Goal: Transaction & Acquisition: Purchase product/service

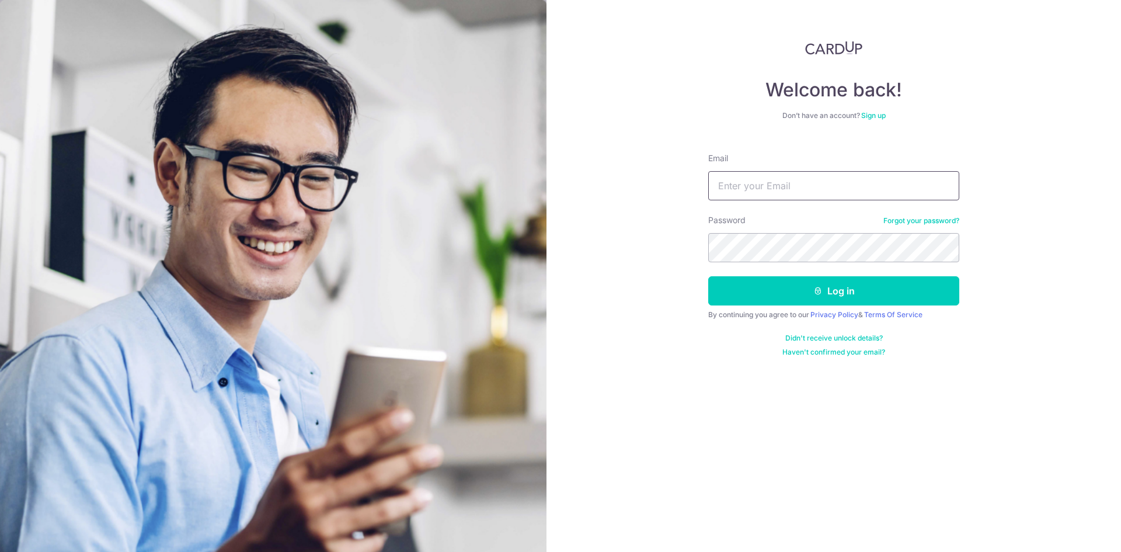
click at [749, 185] on input "Email" at bounding box center [833, 185] width 251 height 29
type input "[EMAIL_ADDRESS][DOMAIN_NAME]"
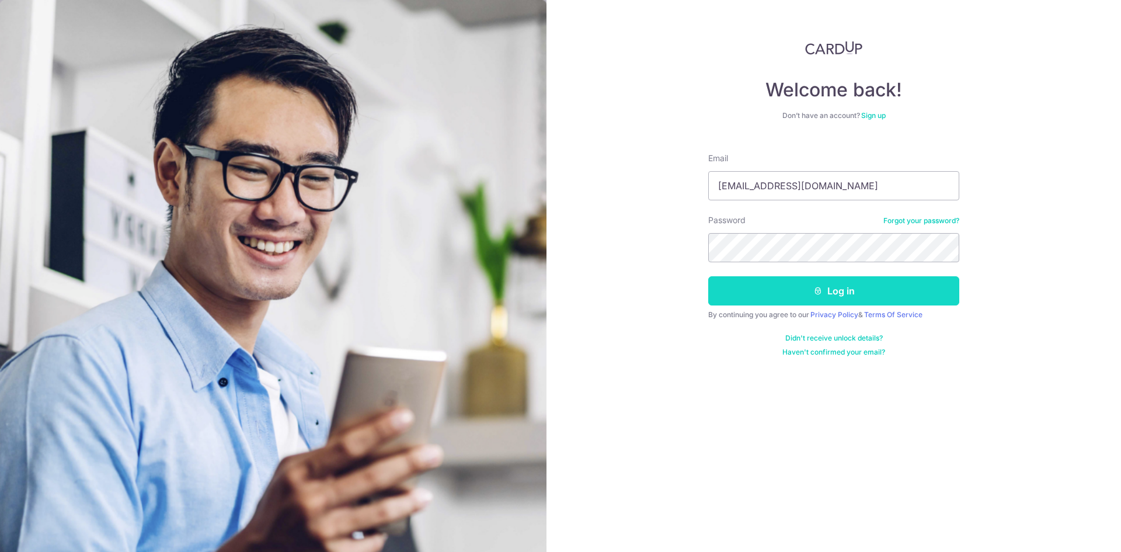
click at [846, 291] on button "Log in" at bounding box center [833, 290] width 251 height 29
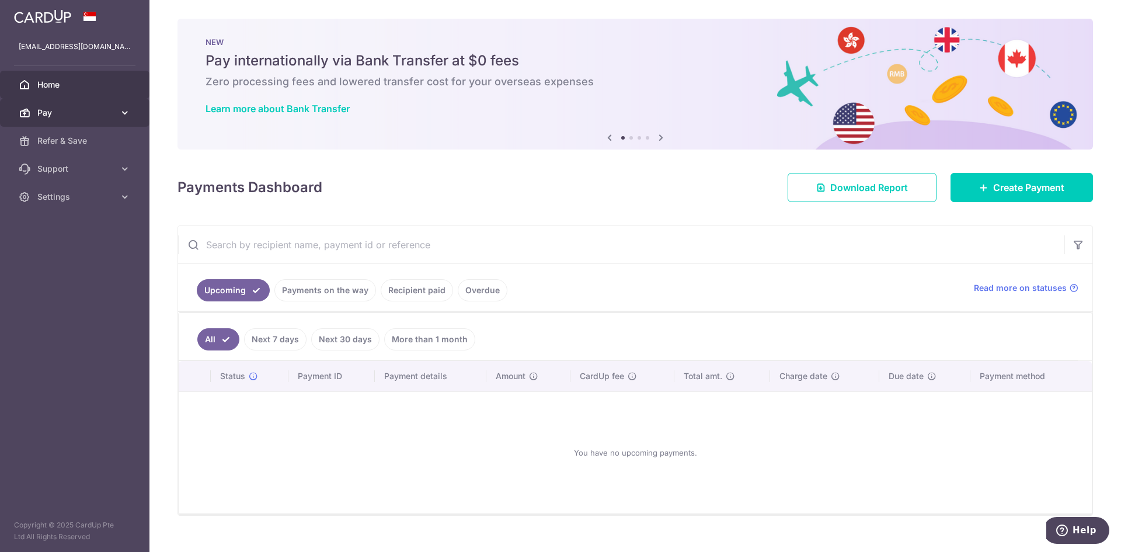
click at [120, 112] on icon at bounding box center [125, 113] width 12 height 12
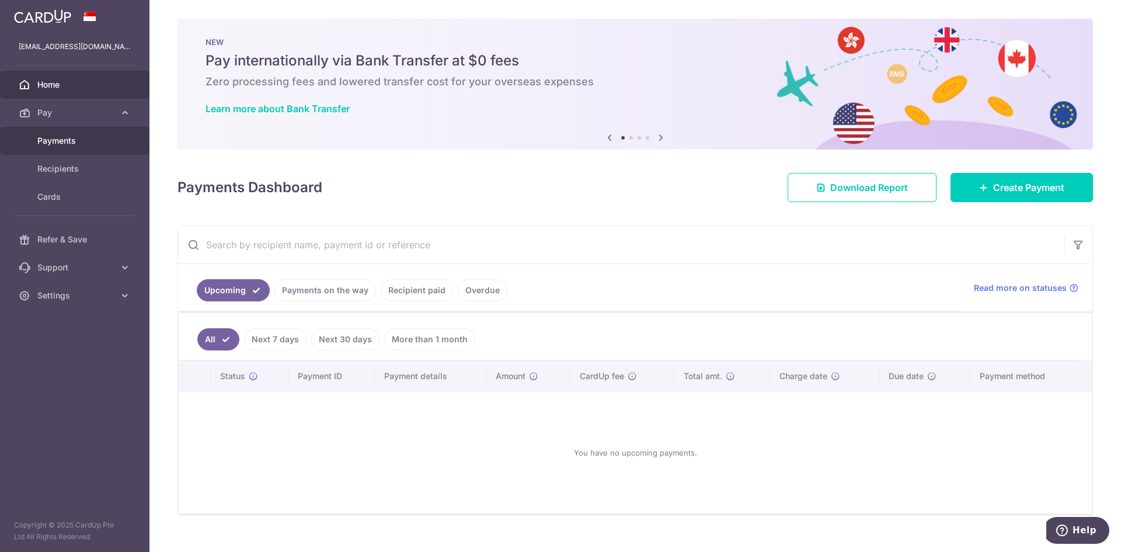
click at [78, 142] on span "Payments" at bounding box center [75, 141] width 77 height 12
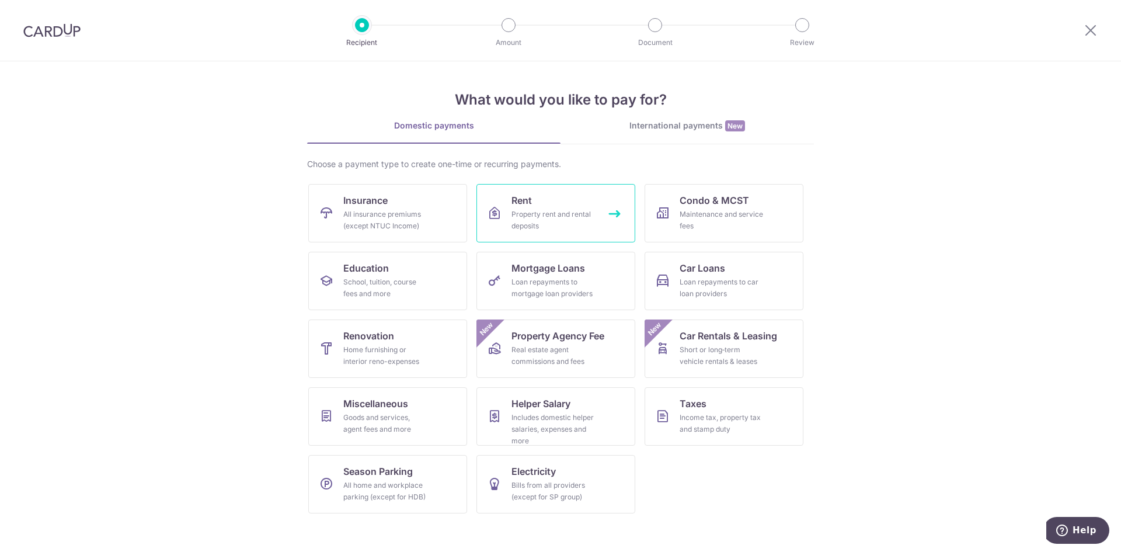
click at [544, 210] on div "Property rent and rental deposits" at bounding box center [554, 219] width 84 height 23
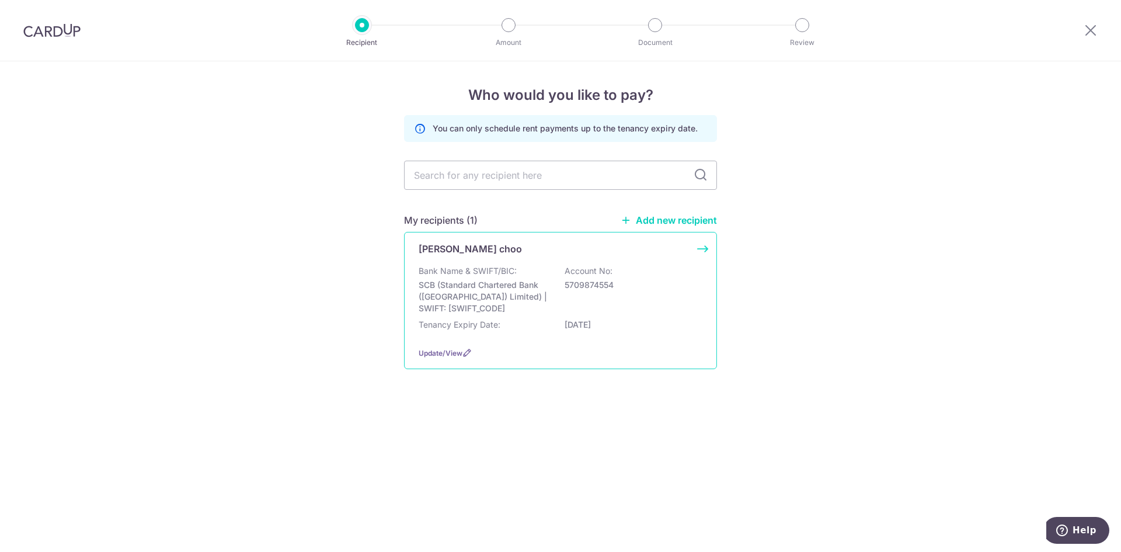
click at [561, 271] on div "Bank Name & SWIFT/BIC: SCB (Standard Chartered Bank (Singapore) Limited) | SWIF…" at bounding box center [561, 289] width 284 height 49
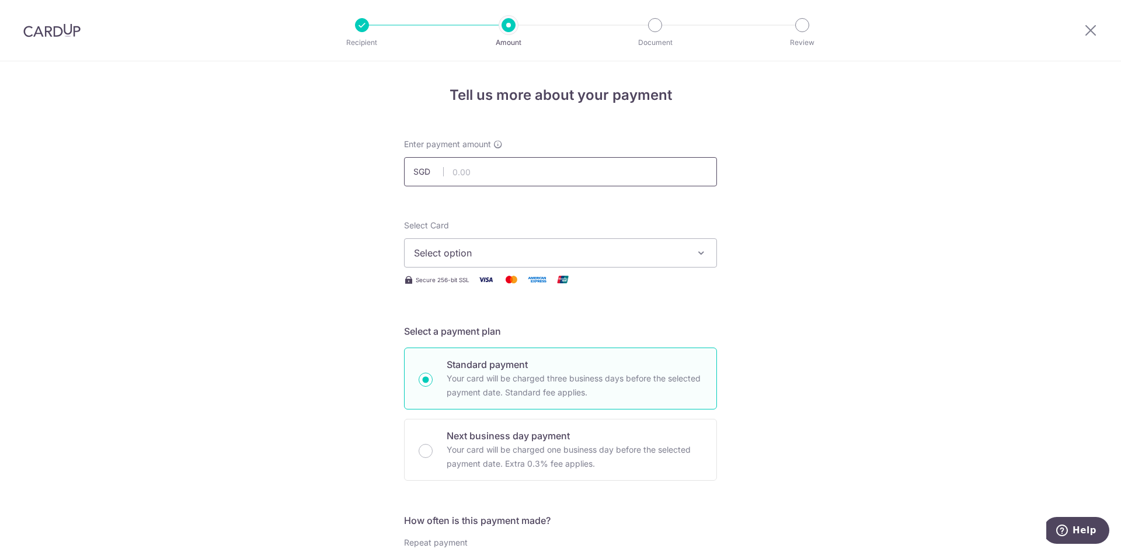
click at [469, 173] on input "text" at bounding box center [560, 171] width 313 height 29
type input "988.00"
click at [554, 258] on span "Select option" at bounding box center [550, 253] width 272 height 14
click at [493, 329] on span "**** 9712" at bounding box center [560, 336] width 293 height 14
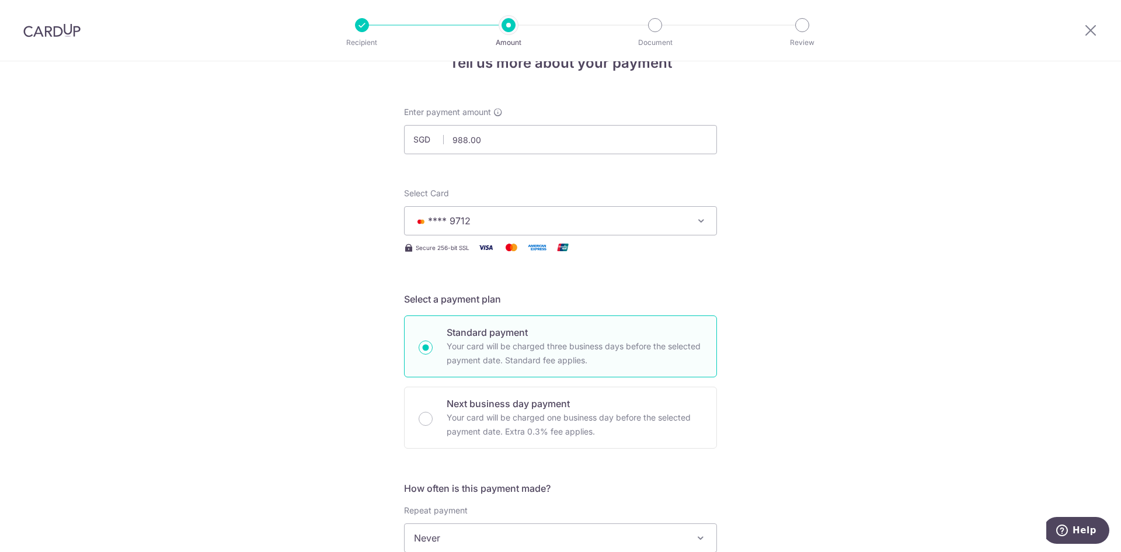
scroll to position [58, 0]
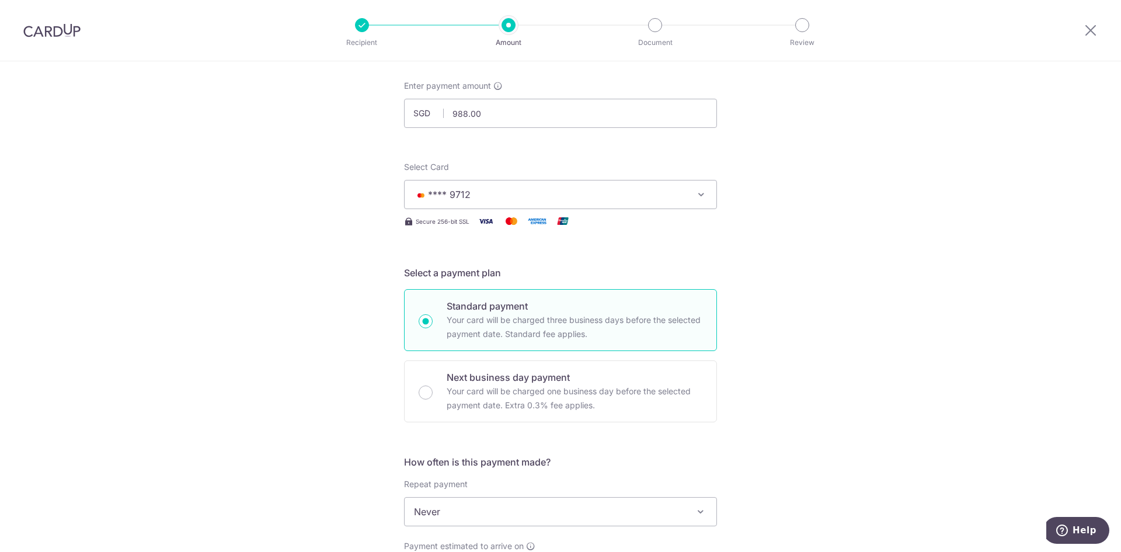
click at [468, 190] on span "**** 9712" at bounding box center [550, 194] width 272 height 14
click at [307, 231] on div "Tell us more about your payment Enter payment amount SGD 988.00 988.00 Select C…" at bounding box center [560, 531] width 1121 height 1056
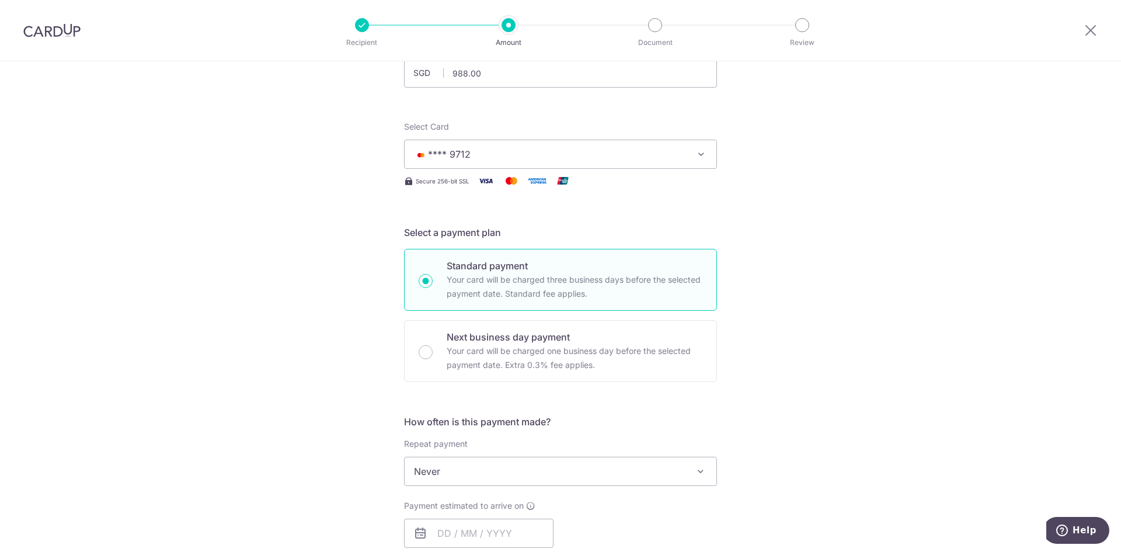
scroll to position [175, 0]
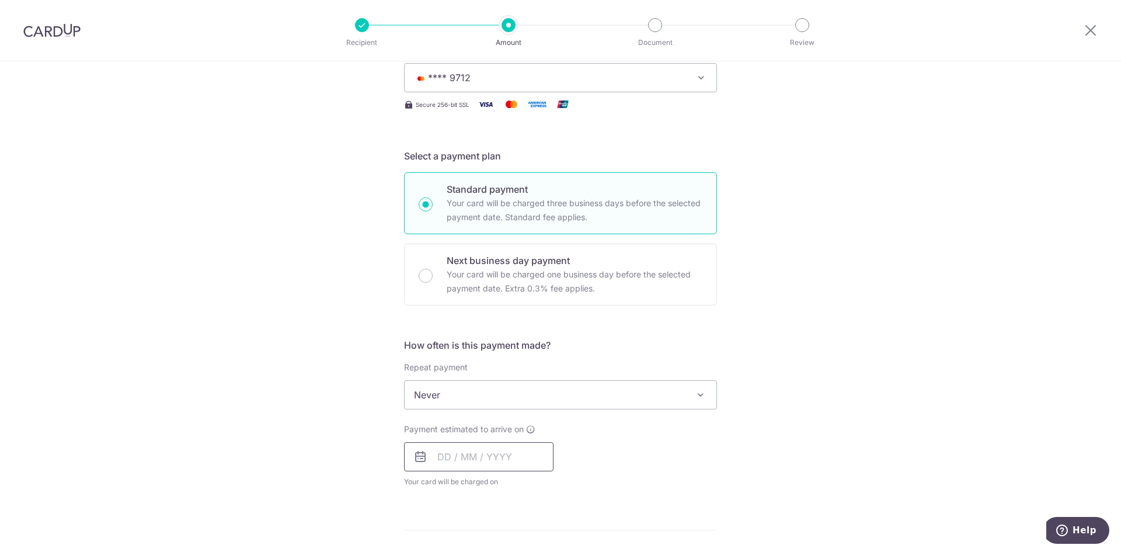
click at [490, 454] on input "text" at bounding box center [478, 456] width 149 height 29
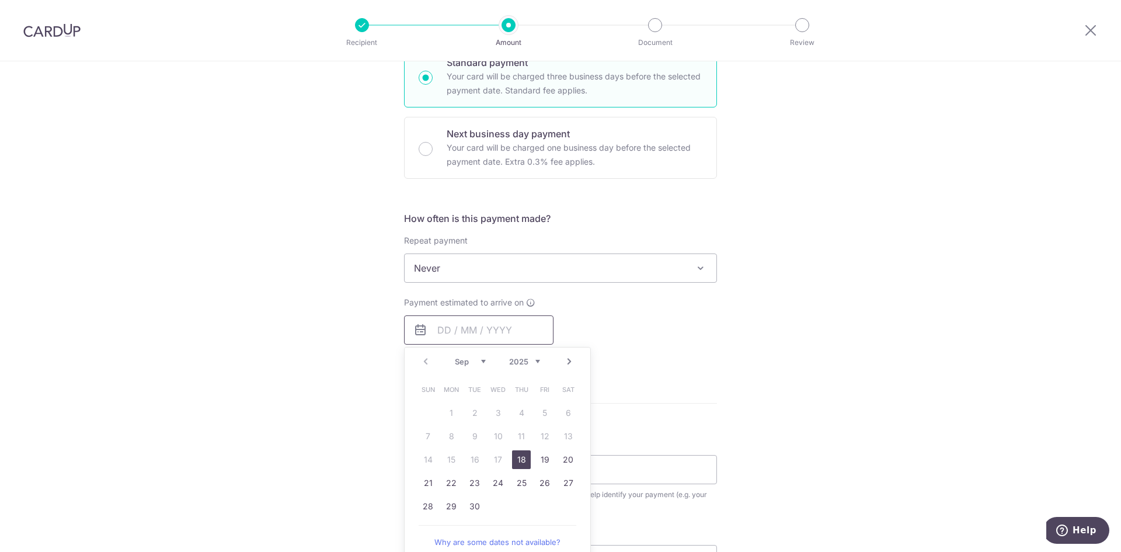
scroll to position [350, 0]
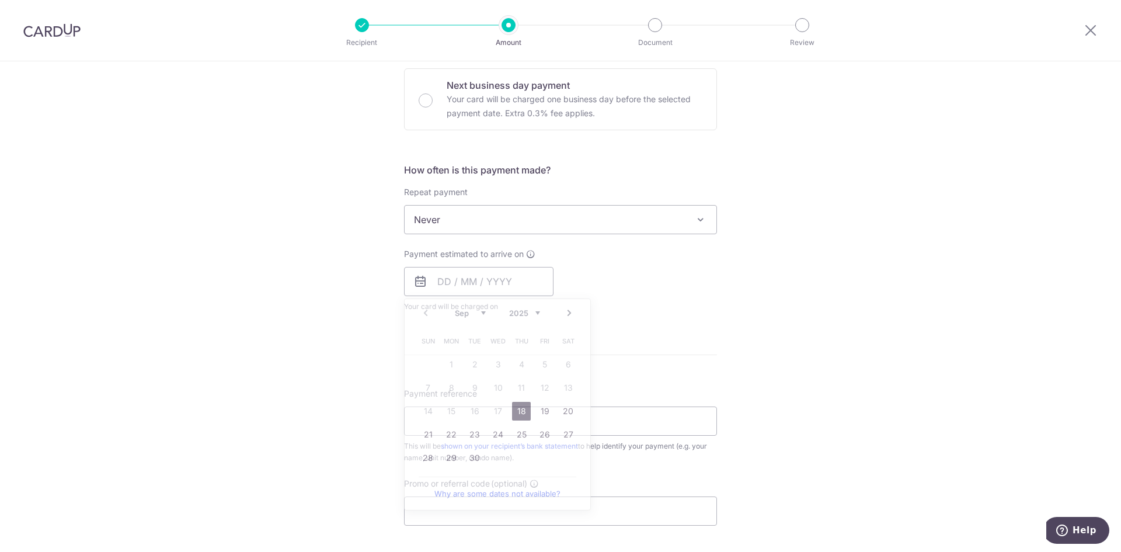
click at [729, 323] on div "Tell us more about your payment Enter payment amount SGD 988.00 988.00 Select C…" at bounding box center [560, 239] width 1121 height 1056
click at [489, 283] on input "text" at bounding box center [478, 281] width 149 height 29
click at [523, 405] on link "18" at bounding box center [521, 411] width 19 height 19
type input "18/09/2025"
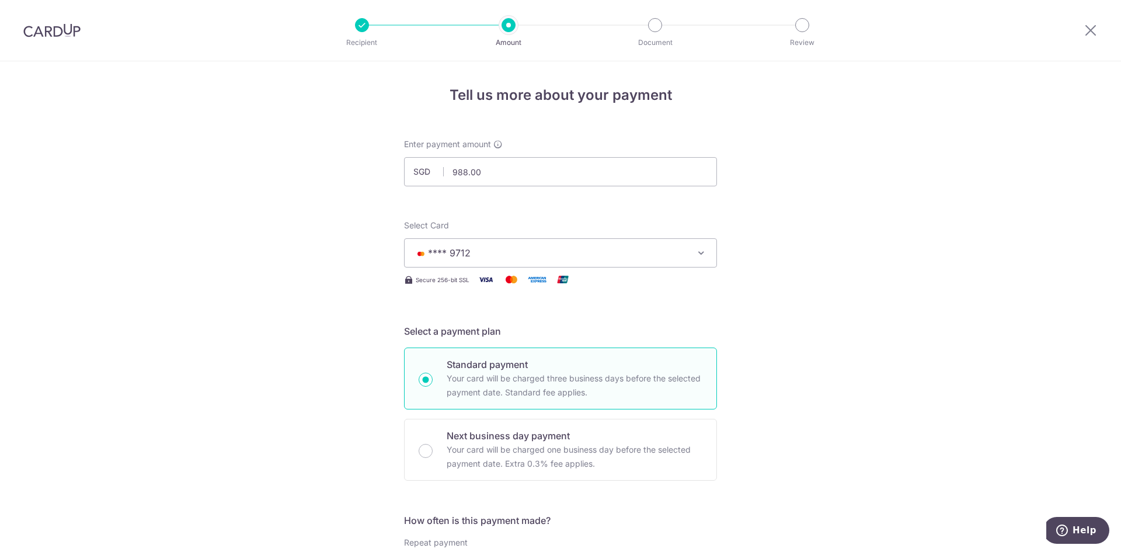
scroll to position [58, 0]
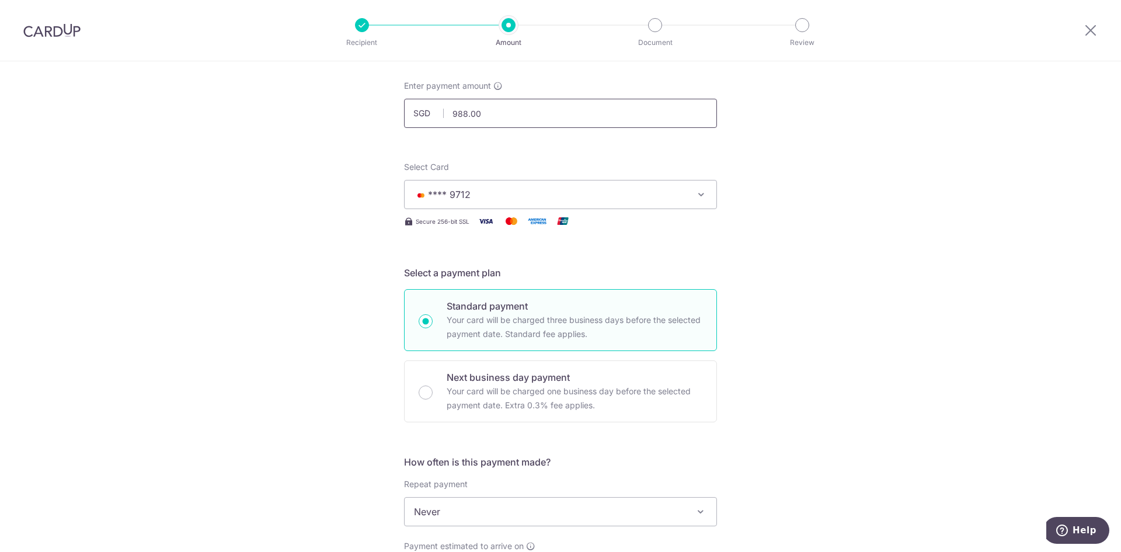
click at [547, 105] on input "988.00" at bounding box center [560, 113] width 313 height 29
click at [465, 112] on input "988.00" at bounding box center [560, 113] width 313 height 29
click at [464, 112] on input "988.00" at bounding box center [560, 113] width 313 height 29
click at [482, 116] on input "988.00" at bounding box center [560, 113] width 313 height 29
drag, startPoint x: 482, startPoint y: 116, endPoint x: 421, endPoint y: 114, distance: 61.3
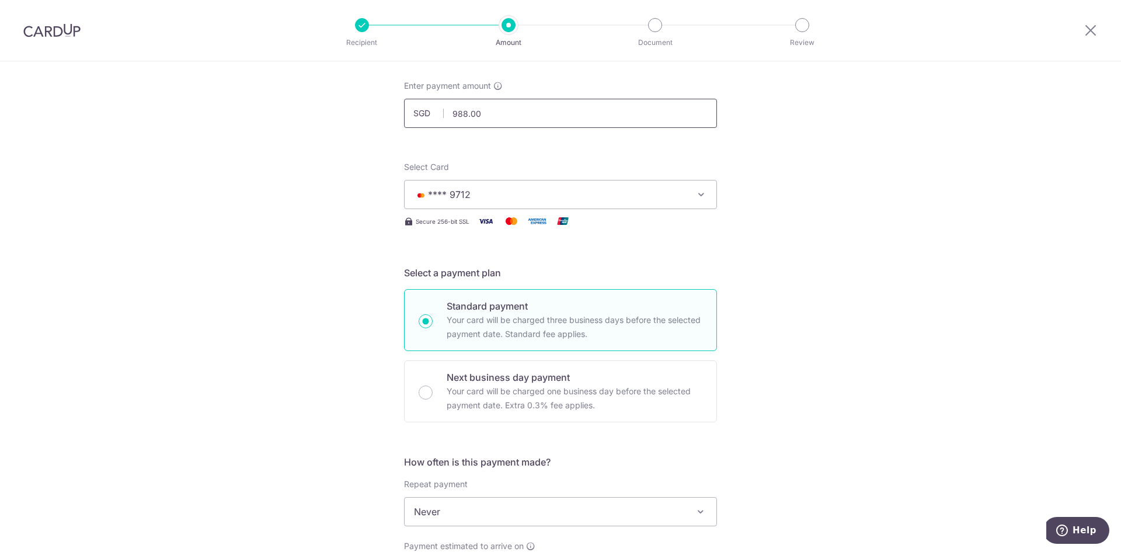
click at [422, 114] on div "SGD 988.00 988.00" at bounding box center [560, 113] width 313 height 29
type input "9"
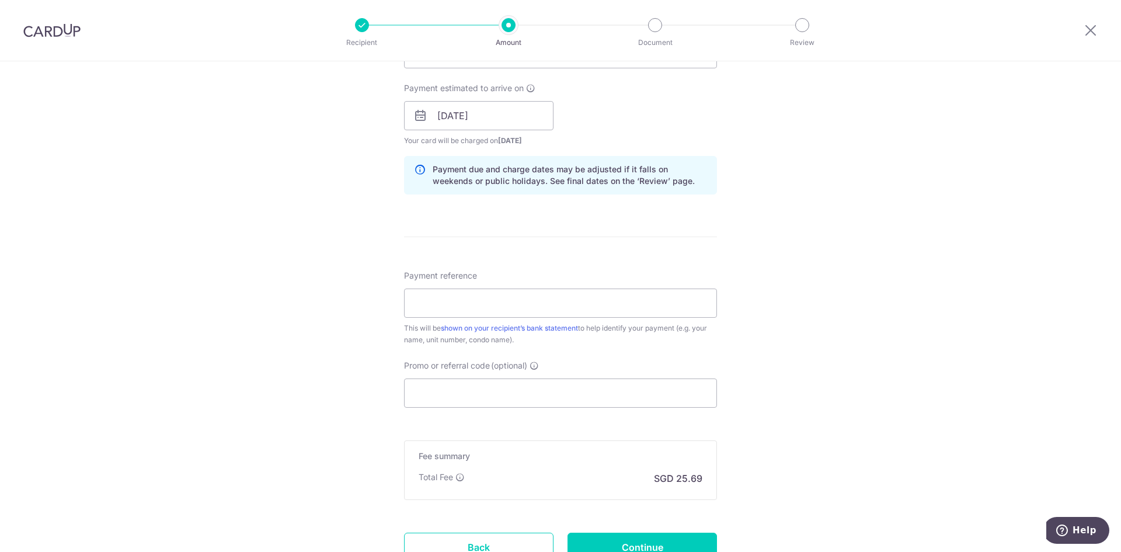
scroll to position [584, 0]
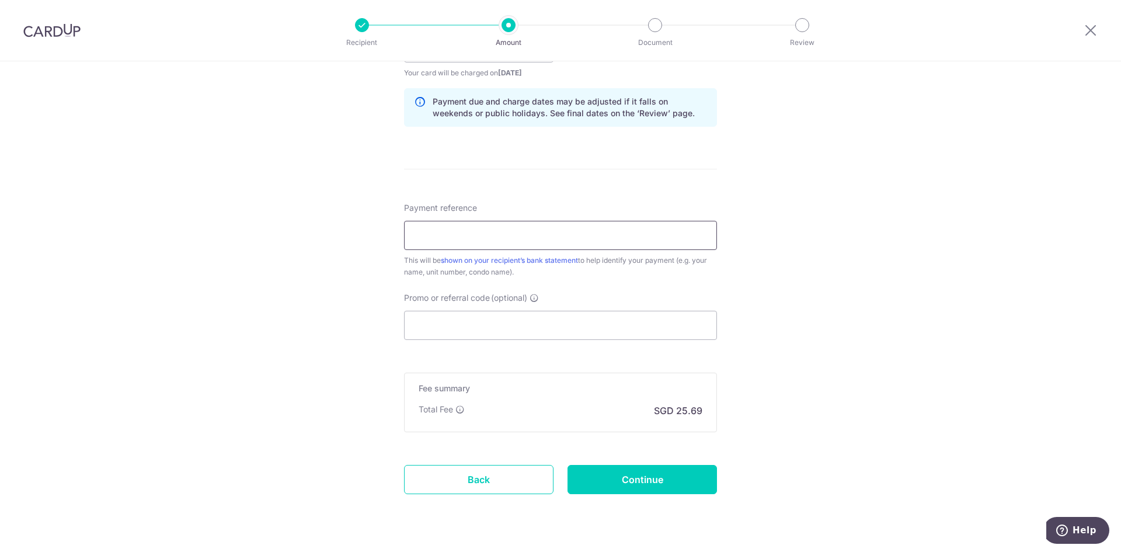
click at [461, 227] on input "Payment reference" at bounding box center [560, 235] width 313 height 29
type input "991.00"
drag, startPoint x: 450, startPoint y: 236, endPoint x: 431, endPoint y: 236, distance: 19.3
click at [431, 236] on input "RentAug25" at bounding box center [560, 235] width 313 height 29
type input "RentSep25"
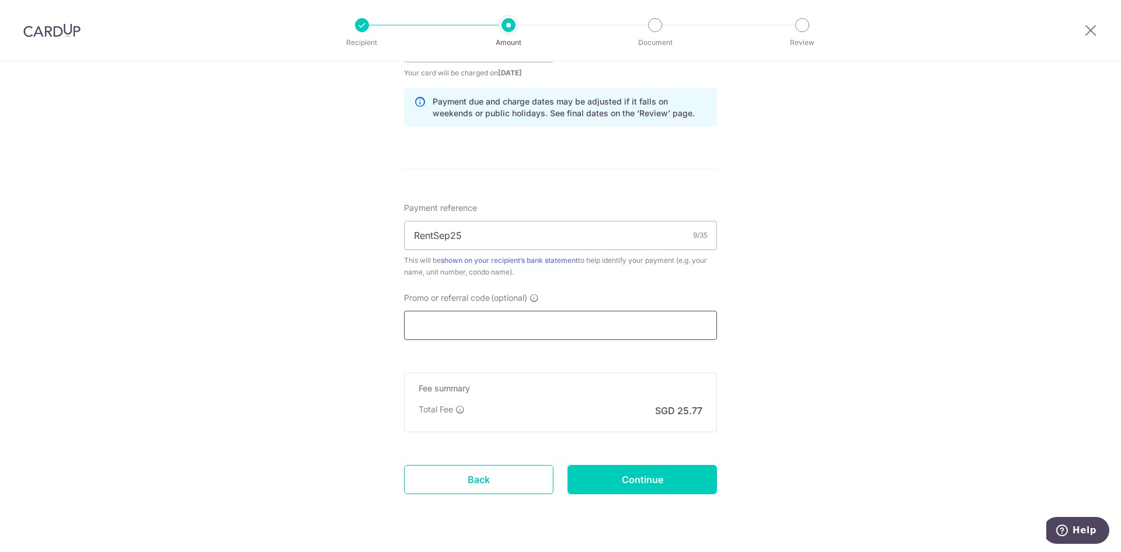
click at [432, 322] on input "Promo or referral code (optional)" at bounding box center [560, 325] width 313 height 29
paste input "SAVERENT179"
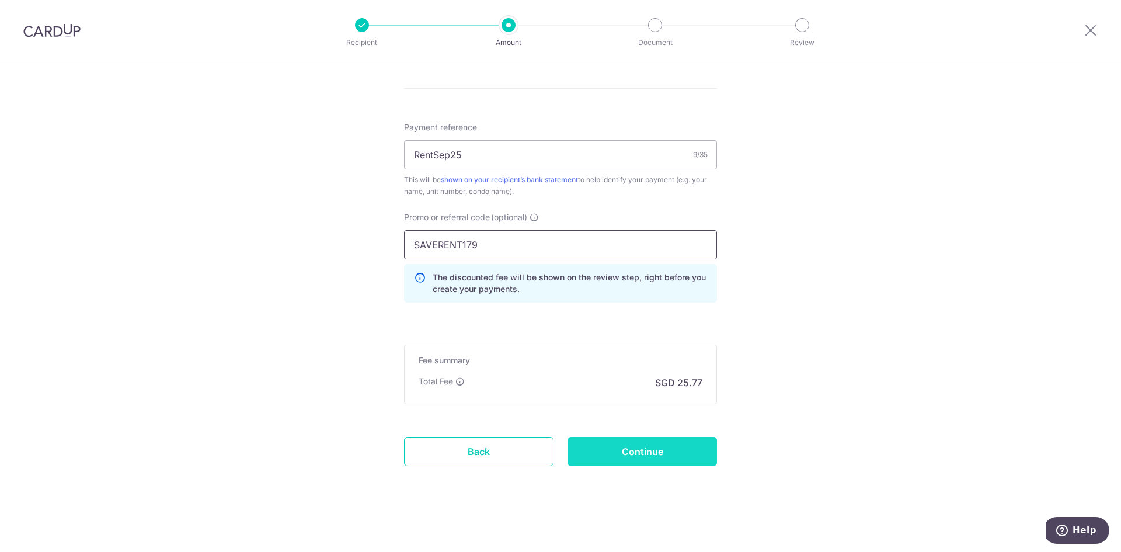
scroll to position [666, 0]
type input "SAVERENT179"
click at [654, 445] on input "Continue" at bounding box center [642, 449] width 149 height 29
type input "Create Schedule"
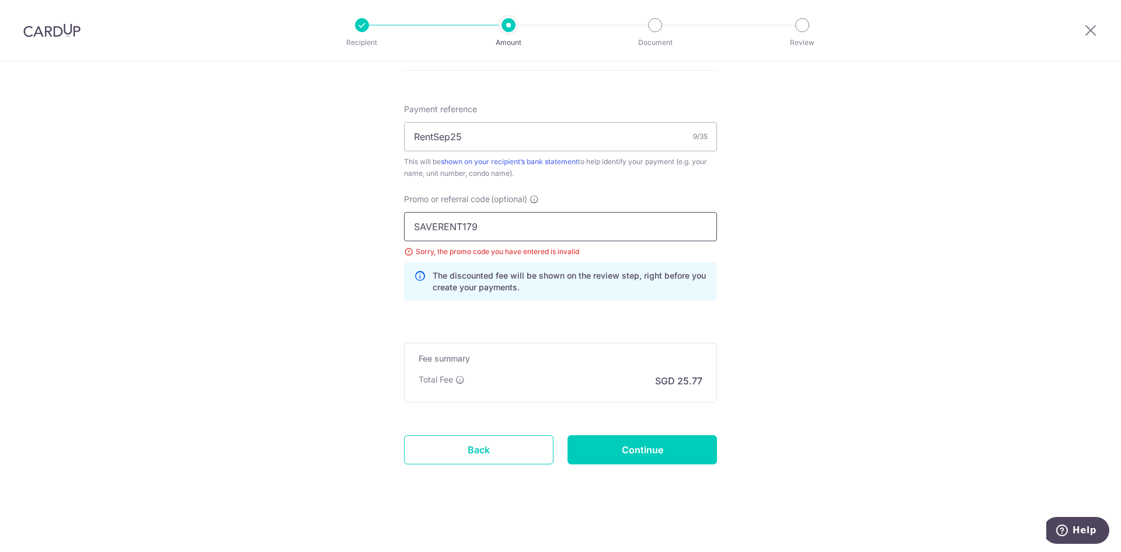
click at [503, 228] on input "SAVERENT179" at bounding box center [560, 226] width 313 height 29
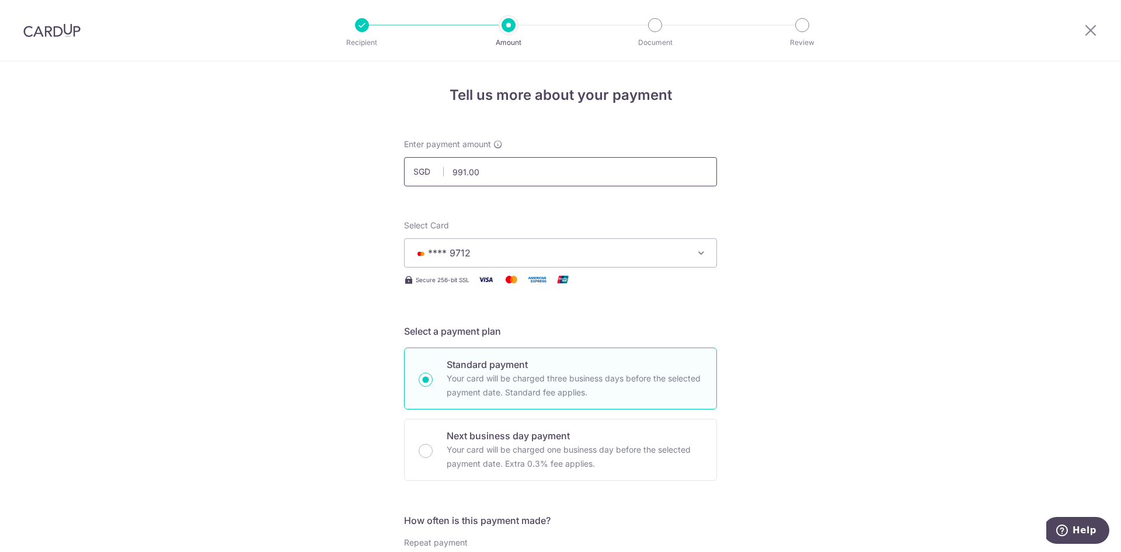
type input "SAVERENT179"
click at [457, 169] on input "991.00" at bounding box center [560, 171] width 313 height 29
type input "988.00"
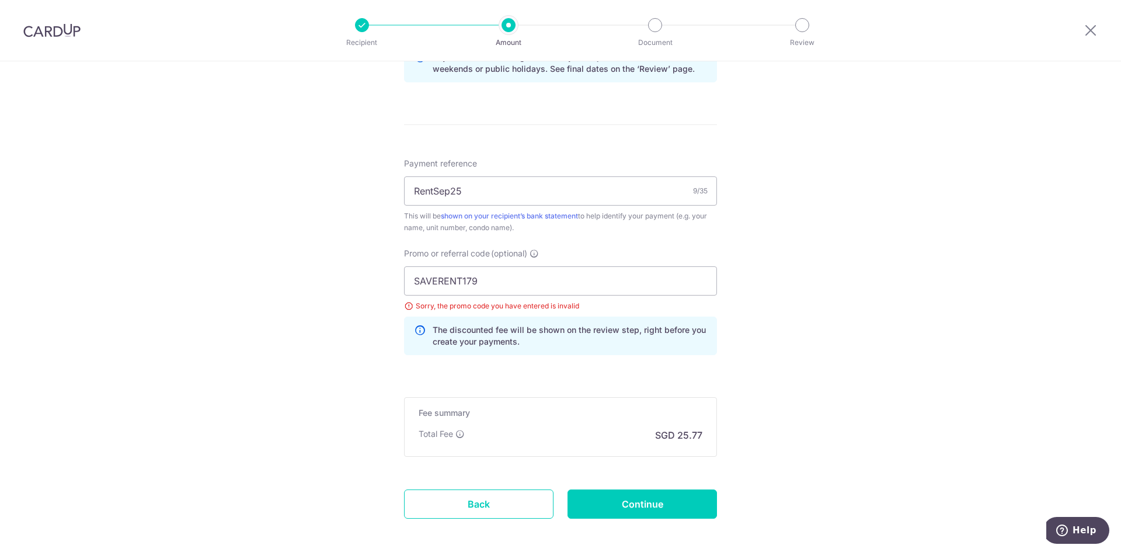
scroll to position [683, 0]
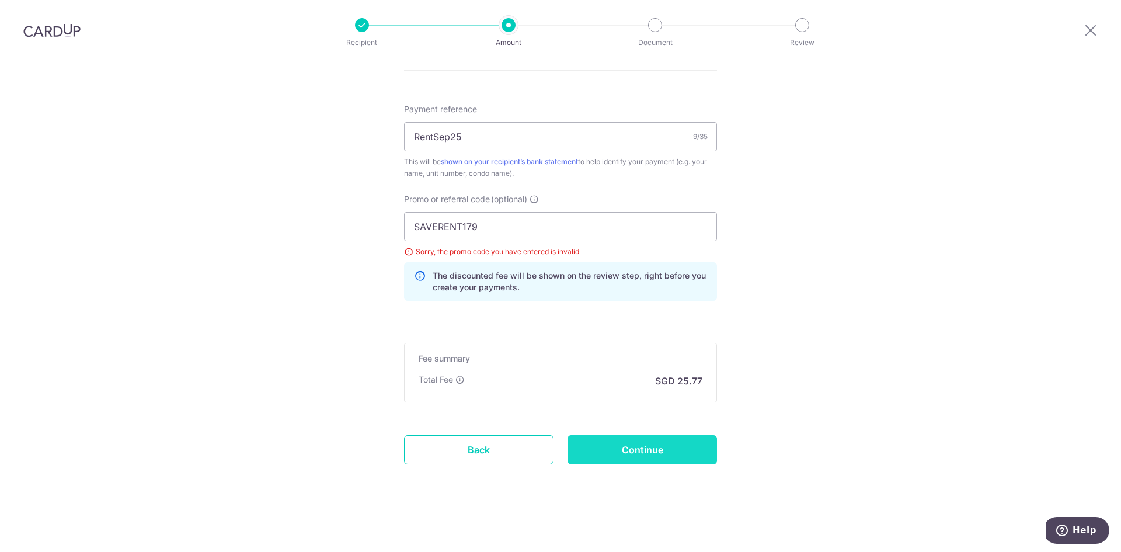
click at [636, 453] on input "Continue" at bounding box center [642, 449] width 149 height 29
type input "Update Schedule"
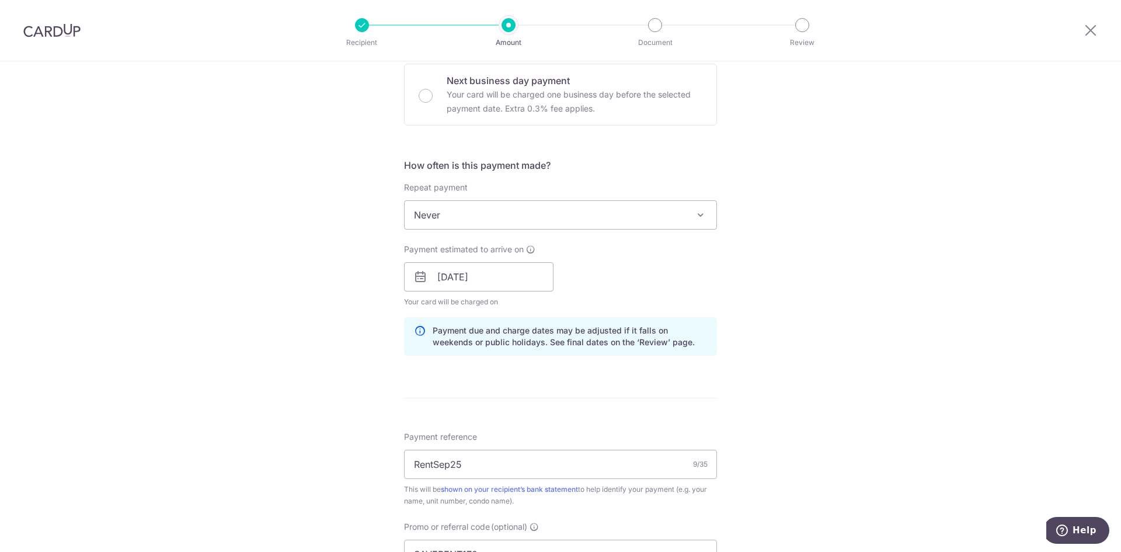
scroll to position [332, 0]
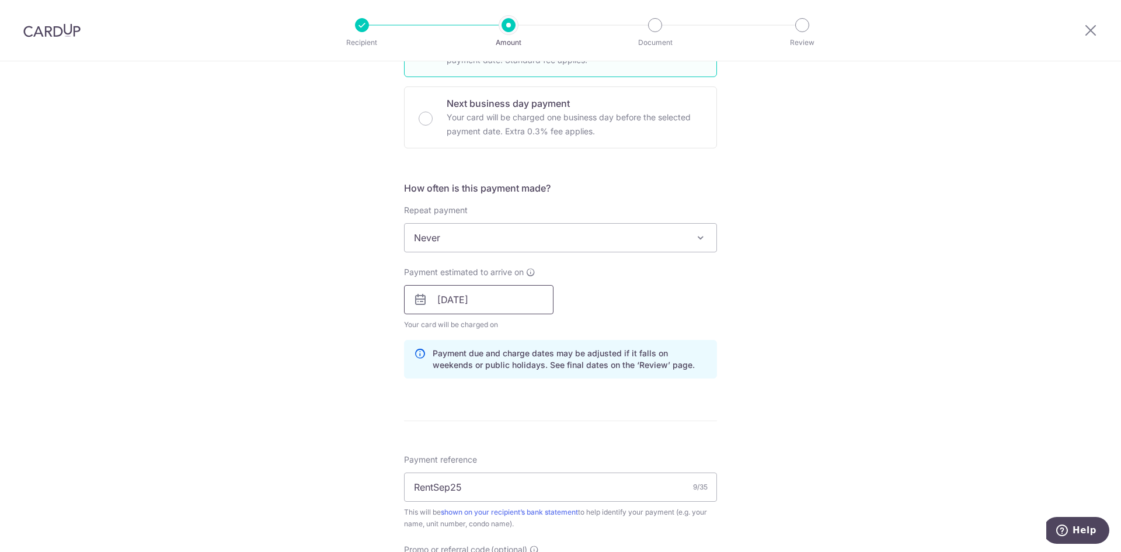
click at [512, 312] on input "[DATE]" at bounding box center [478, 299] width 149 height 29
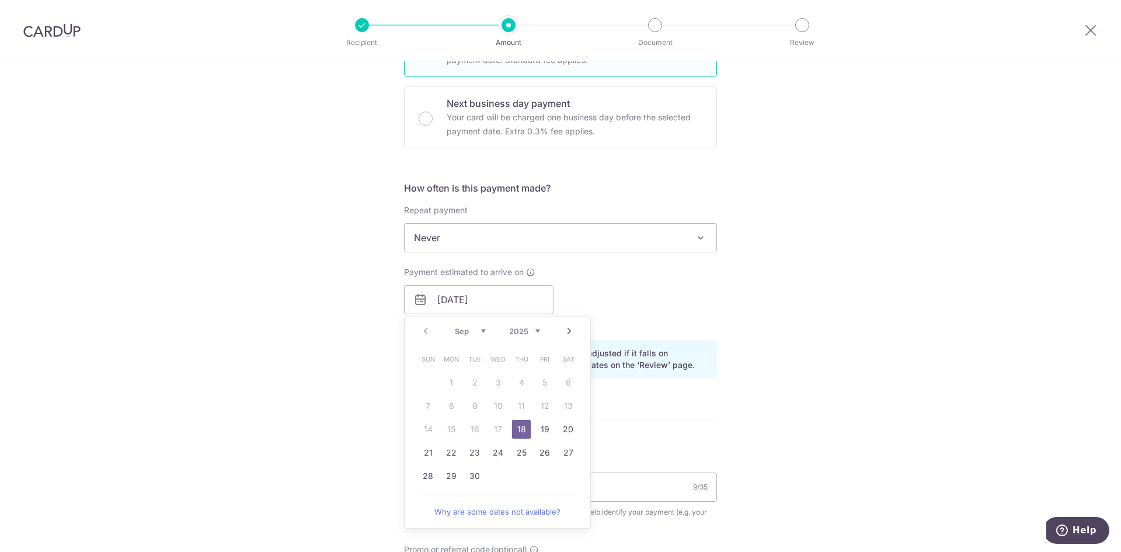
click at [513, 429] on link "18" at bounding box center [521, 429] width 19 height 19
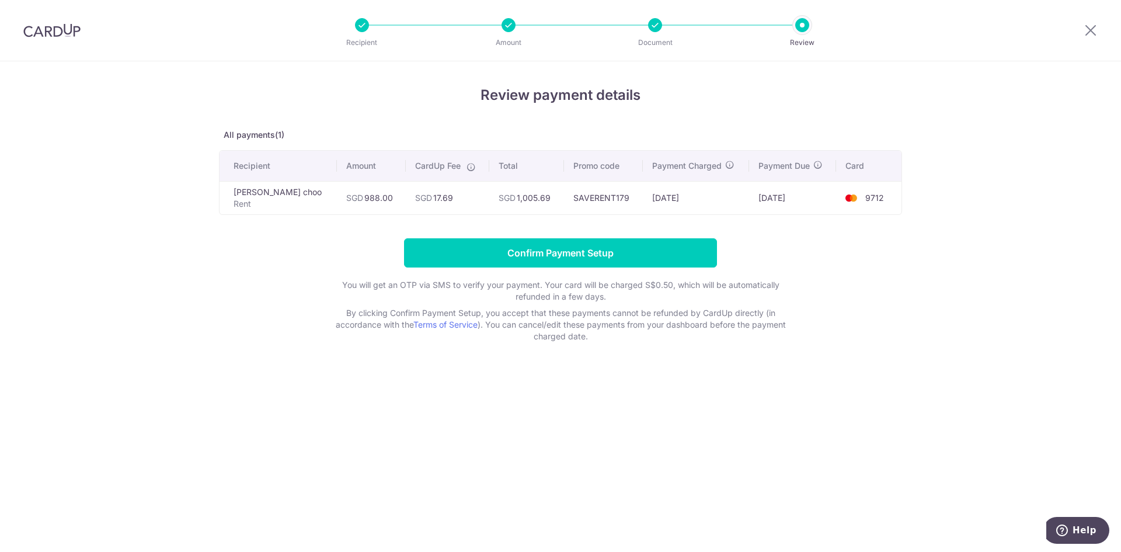
click at [564, 195] on td "SAVERENT179" at bounding box center [603, 197] width 79 height 33
click at [657, 194] on td "[DATE]" at bounding box center [696, 197] width 106 height 33
click at [650, 201] on td "[DATE]" at bounding box center [696, 197] width 106 height 33
drag, startPoint x: 1093, startPoint y: 30, endPoint x: 624, endPoint y: 78, distance: 470.8
click at [1093, 30] on icon at bounding box center [1091, 30] width 14 height 15
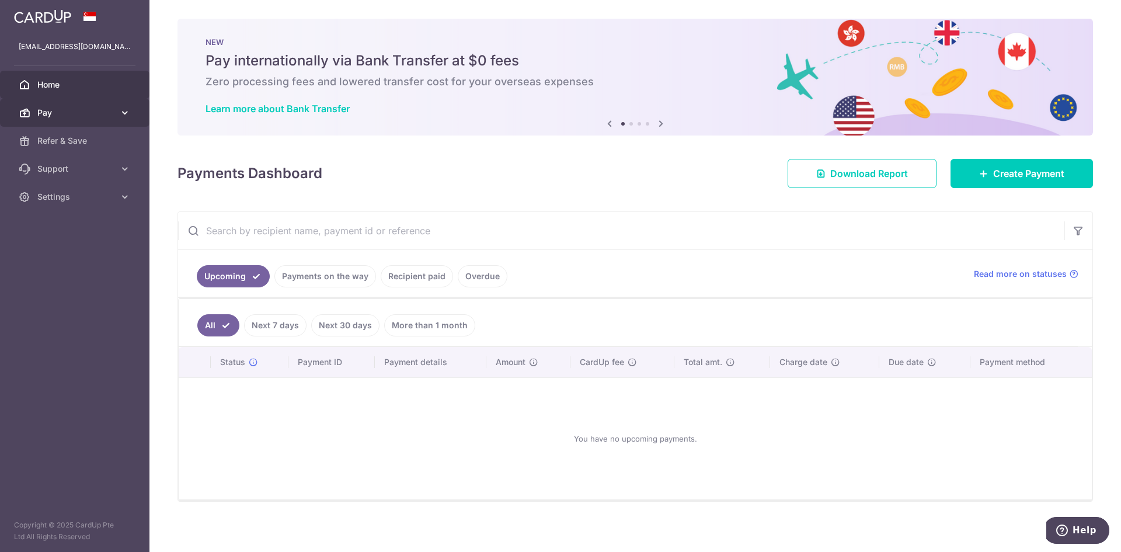
click at [66, 115] on span "Pay" at bounding box center [75, 113] width 77 height 12
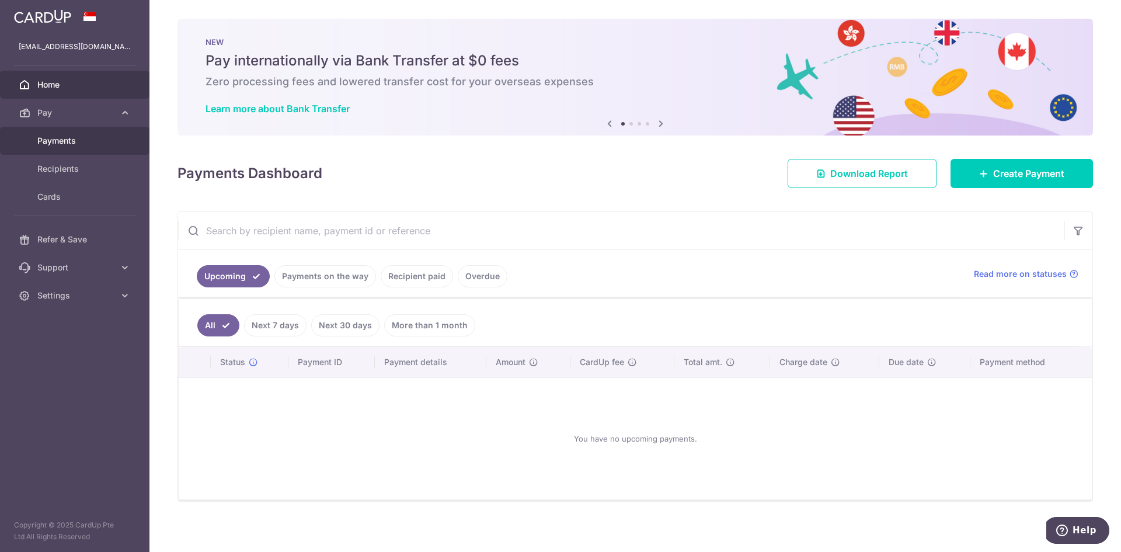
click at [78, 143] on span "Payments" at bounding box center [75, 141] width 77 height 12
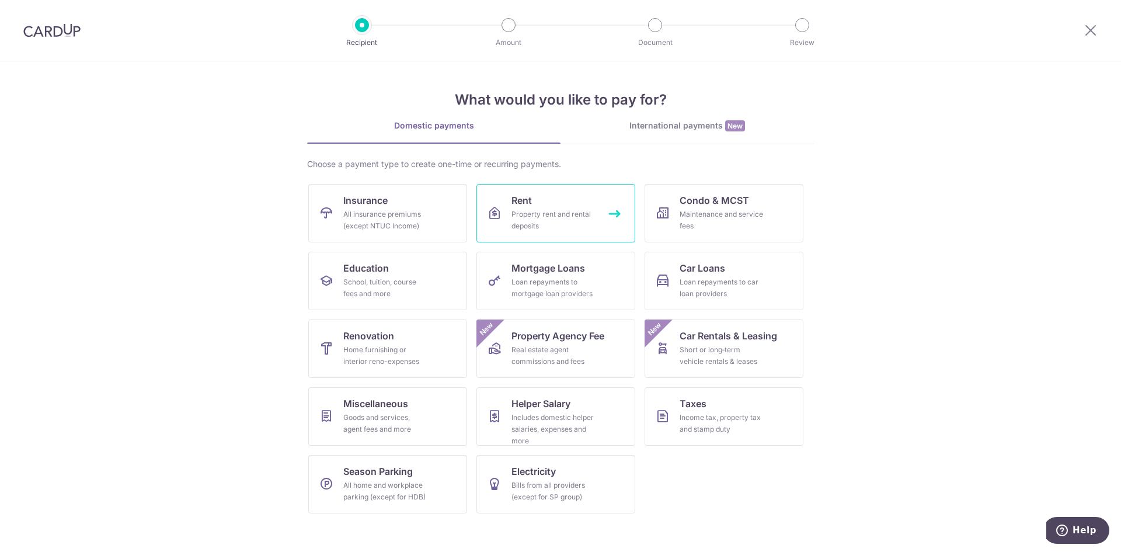
click at [565, 224] on div "Property rent and rental deposits" at bounding box center [554, 219] width 84 height 23
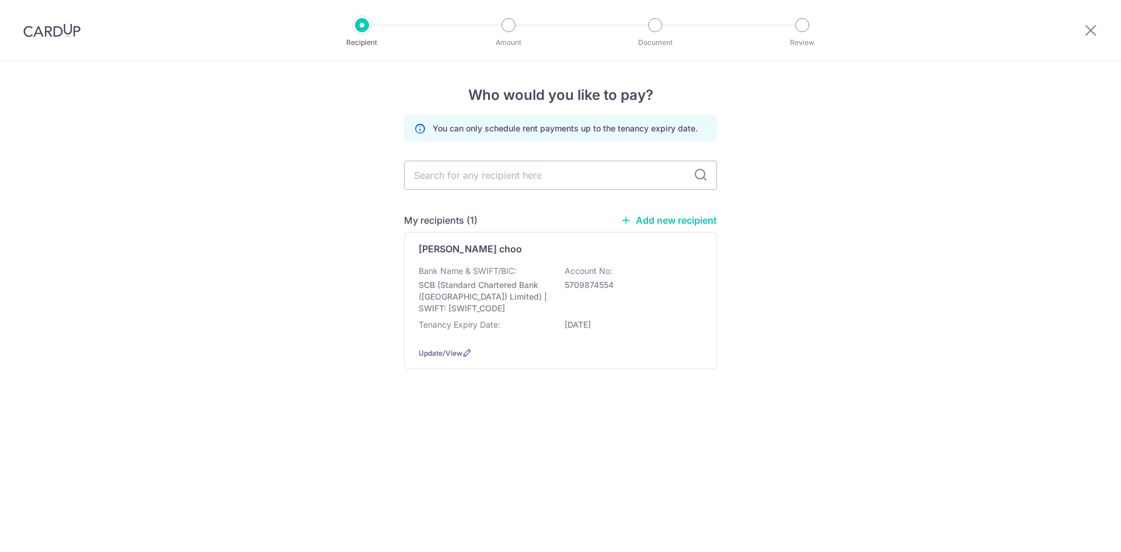
click at [566, 274] on p "Account No:" at bounding box center [589, 271] width 48 height 12
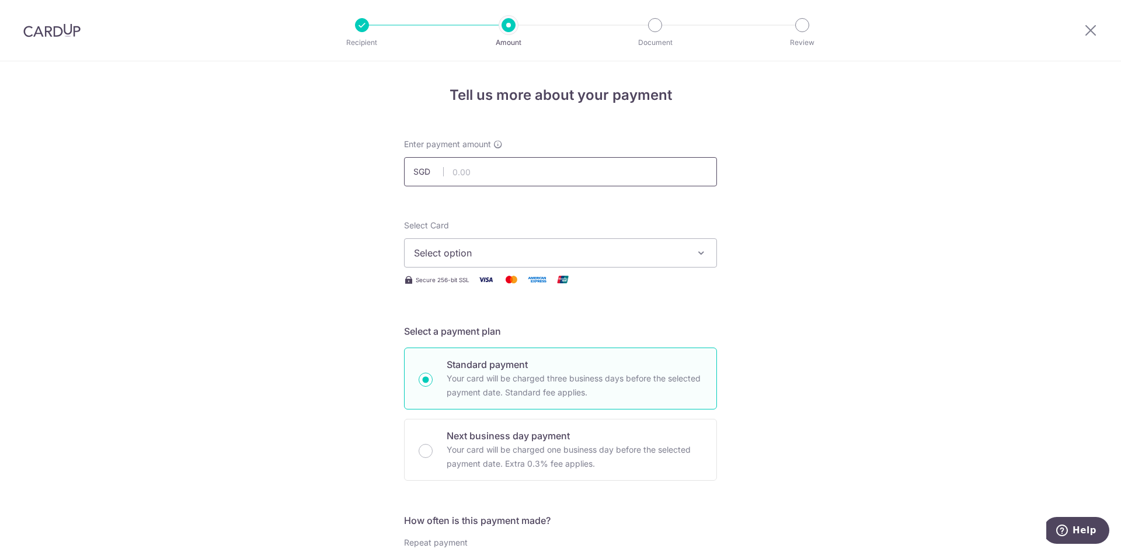
click at [529, 176] on input "text" at bounding box center [560, 171] width 313 height 29
type input "980.00"
click at [479, 252] on span "Select option" at bounding box center [550, 253] width 272 height 14
click at [455, 331] on span "**** 9712" at bounding box center [463, 336] width 43 height 14
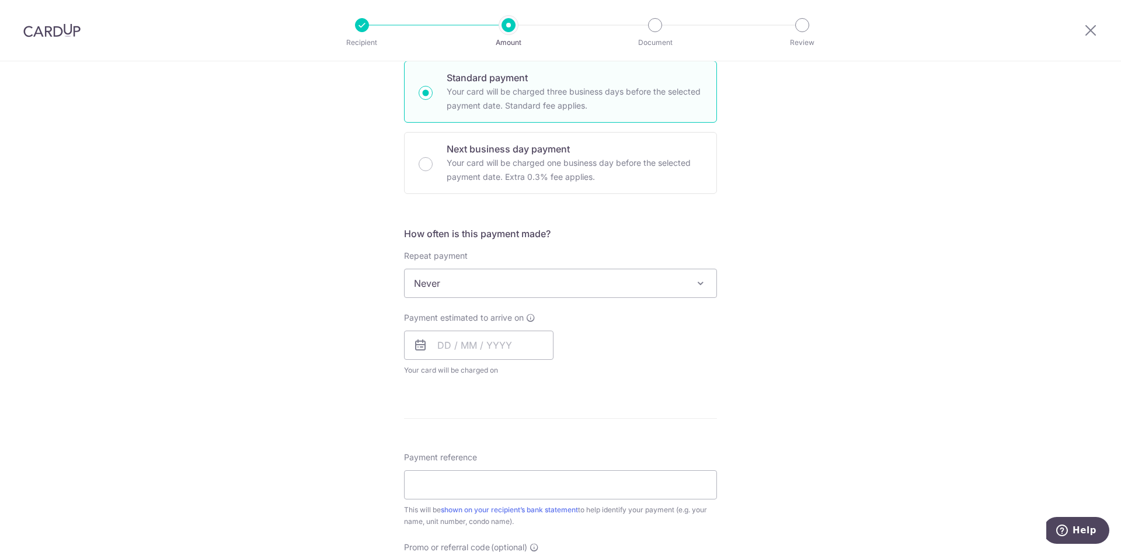
scroll to position [350, 0]
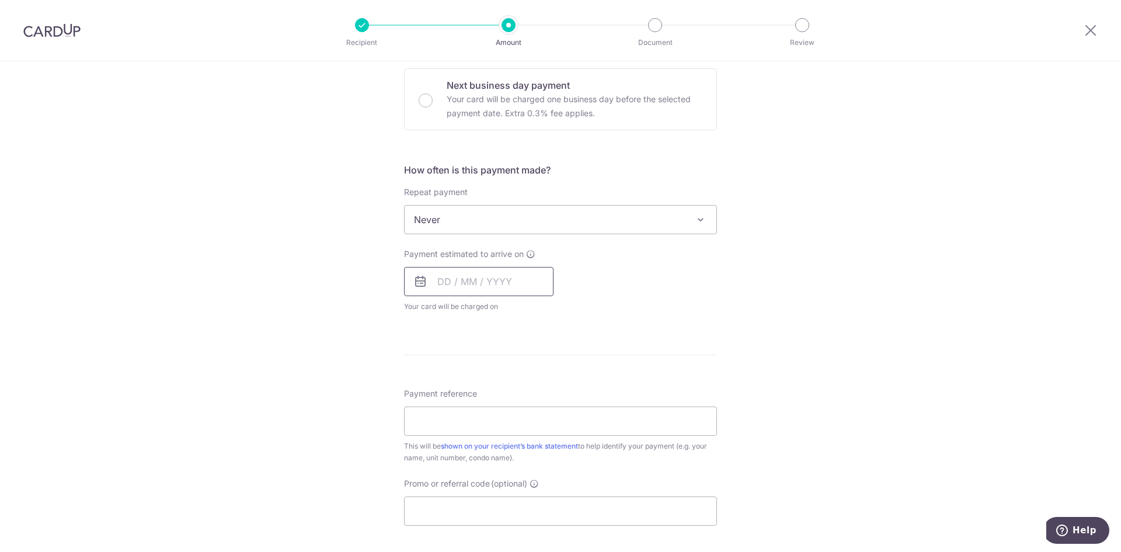
click at [505, 280] on input "text" at bounding box center [478, 281] width 149 height 29
click at [516, 412] on link "18" at bounding box center [521, 411] width 19 height 19
type input "18/09/2025"
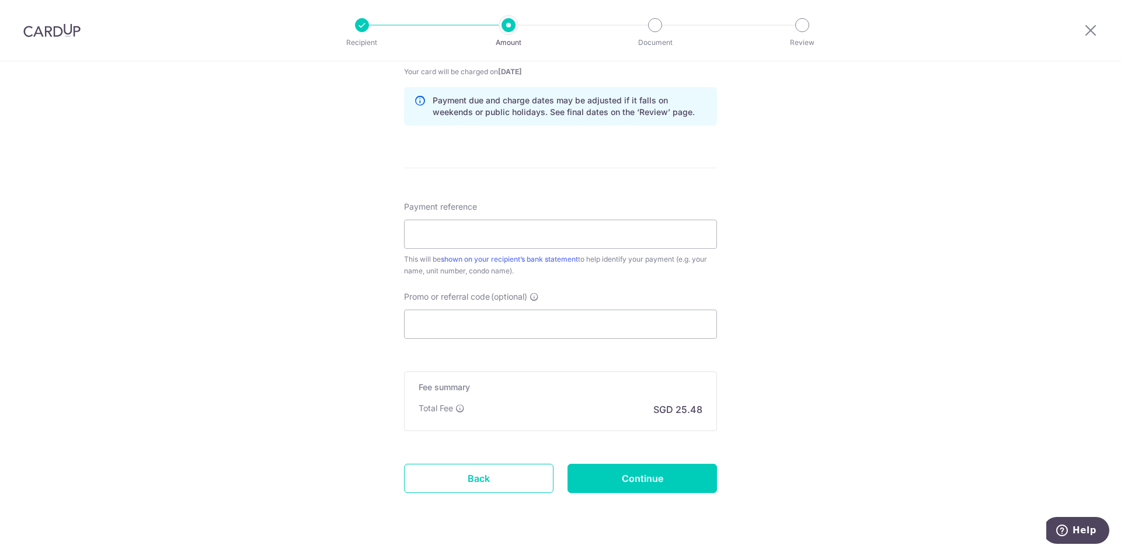
scroll to position [614, 0]
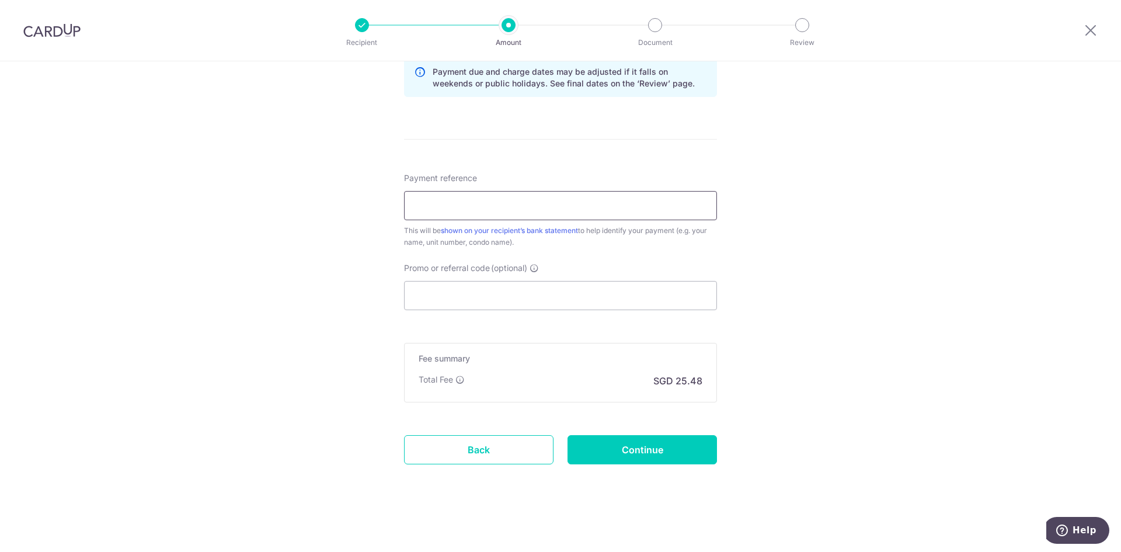
click at [507, 201] on input "Payment reference" at bounding box center [560, 205] width 313 height 29
type input "RentSep25"
click at [472, 288] on input "Promo or referral code (optional)" at bounding box center [560, 295] width 313 height 29
paste input "SAVERENT179"
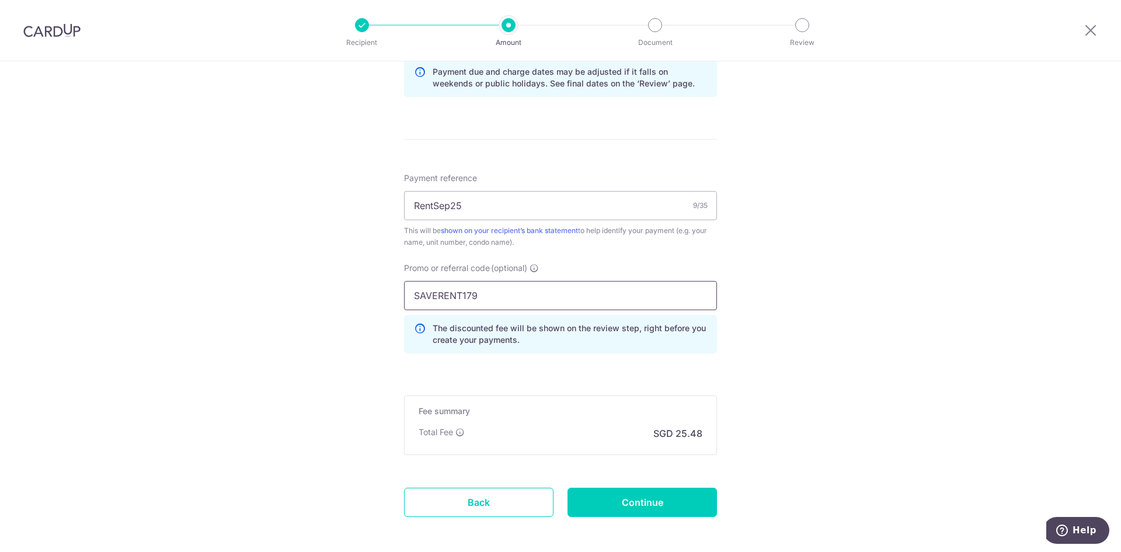
click at [498, 295] on input "SAVERENT179" at bounding box center [560, 295] width 313 height 29
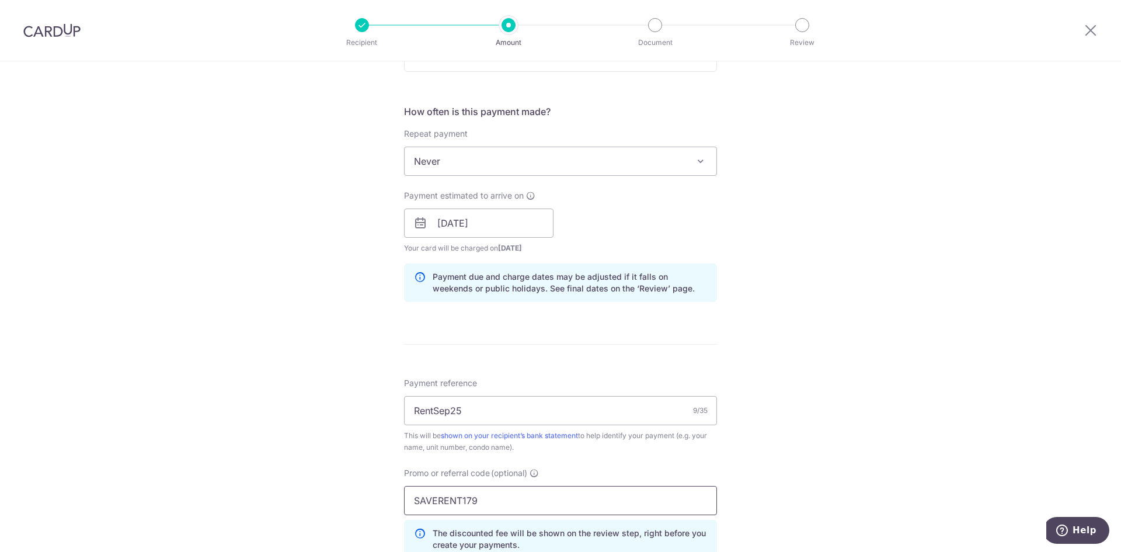
scroll to position [642, 0]
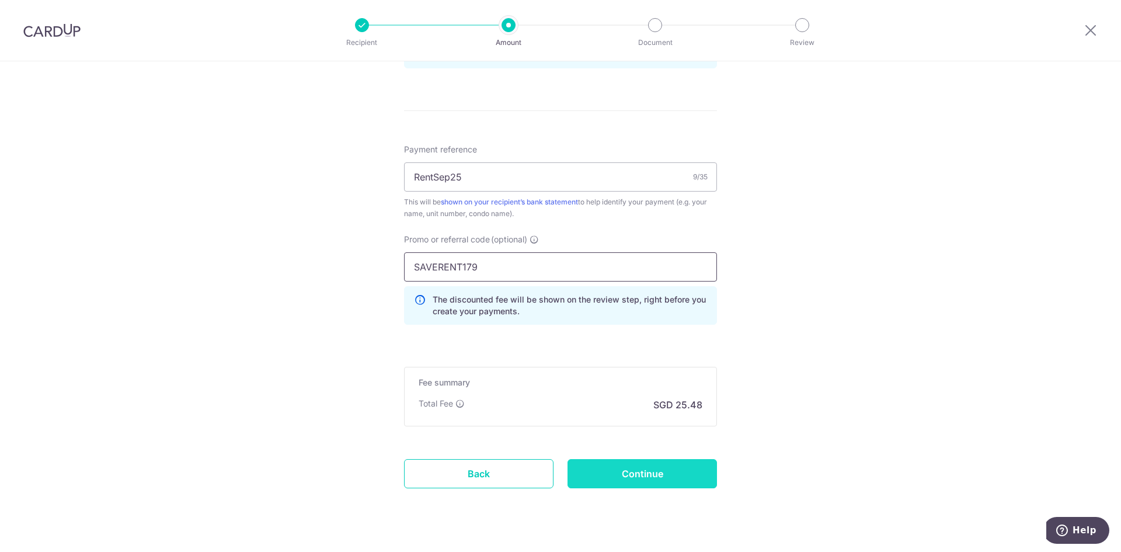
type input "SAVERENT179"
click at [659, 482] on input "Continue" at bounding box center [642, 473] width 149 height 29
type input "Create Schedule"
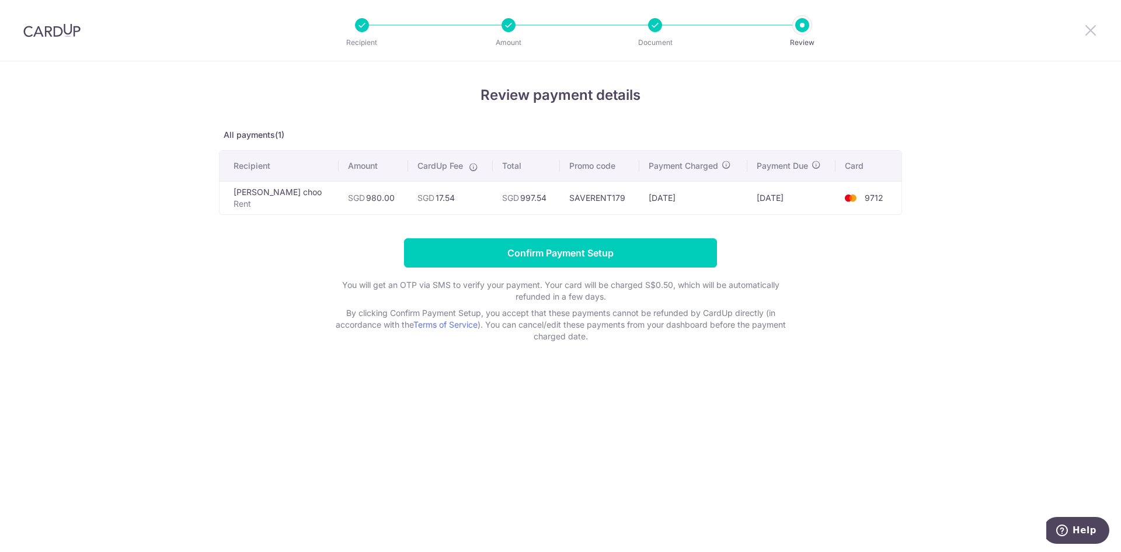
click at [1093, 34] on icon at bounding box center [1091, 30] width 14 height 15
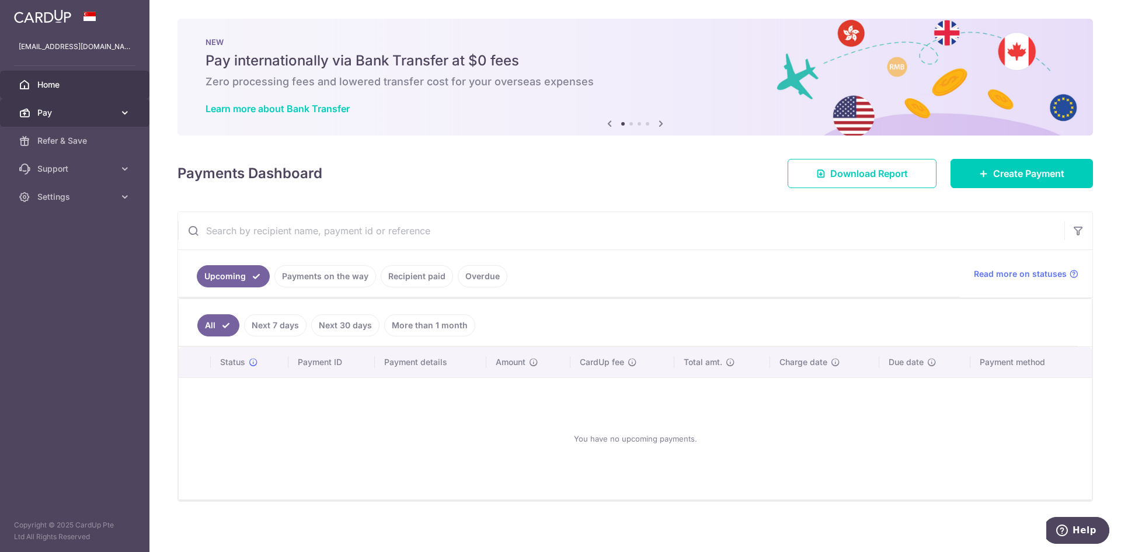
click at [99, 111] on span "Pay" at bounding box center [75, 113] width 77 height 12
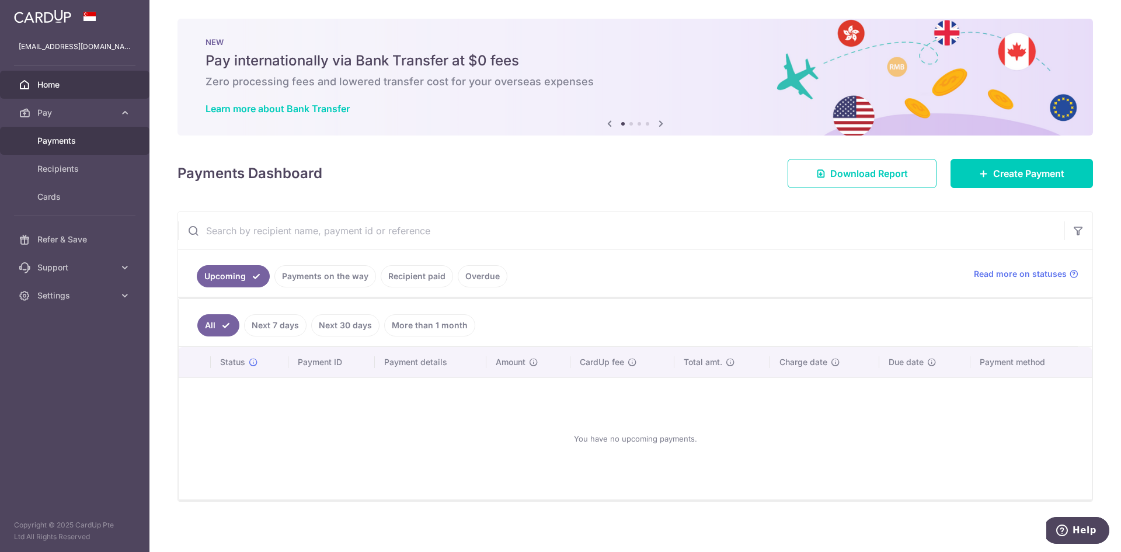
click at [64, 140] on span "Payments" at bounding box center [75, 141] width 77 height 12
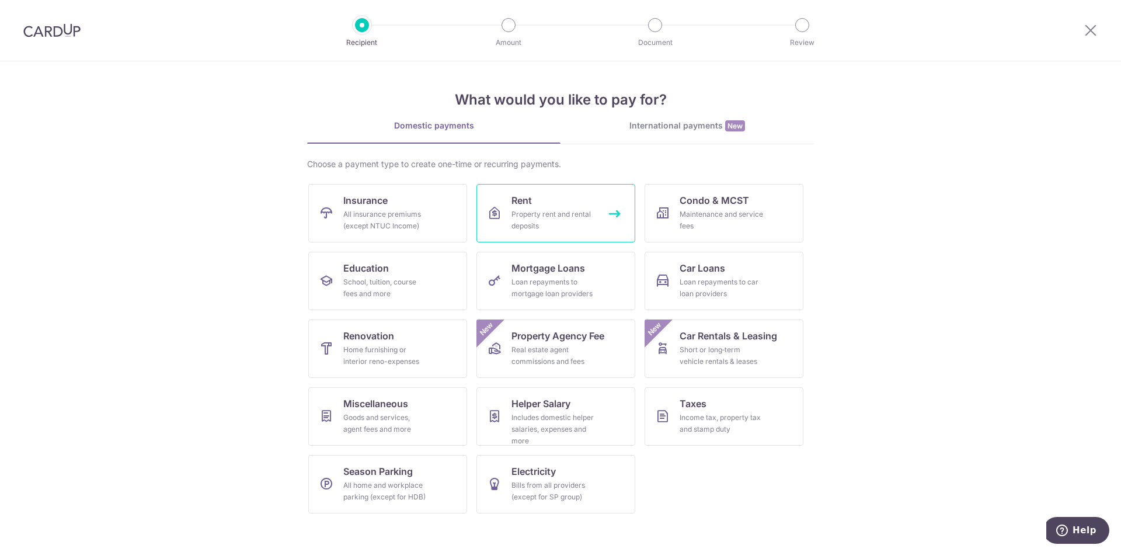
click at [573, 228] on div "Property rent and rental deposits" at bounding box center [554, 219] width 84 height 23
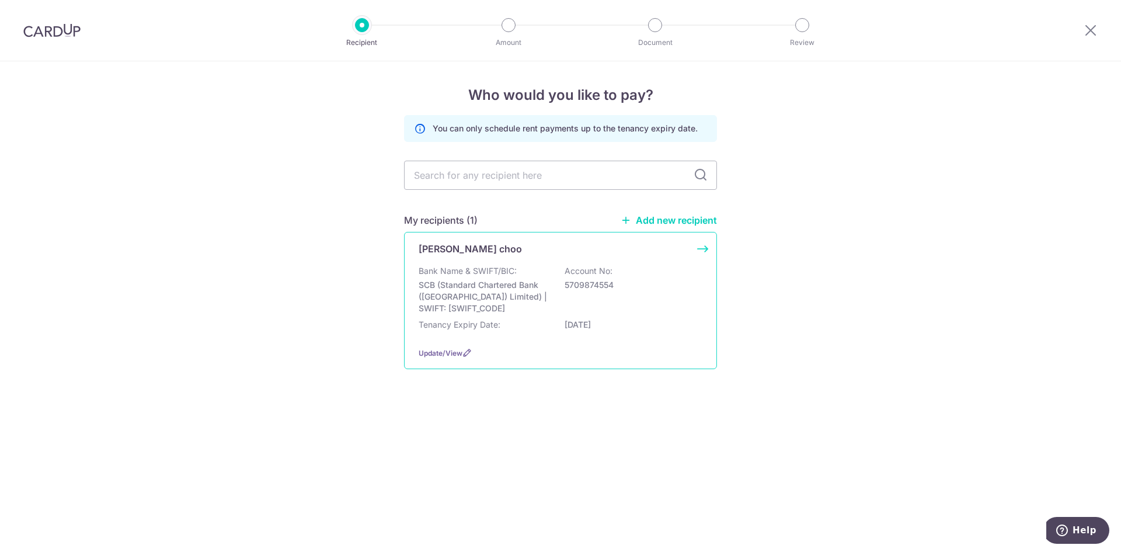
click at [496, 270] on p "Bank Name & SWIFT/BIC:" at bounding box center [468, 271] width 98 height 12
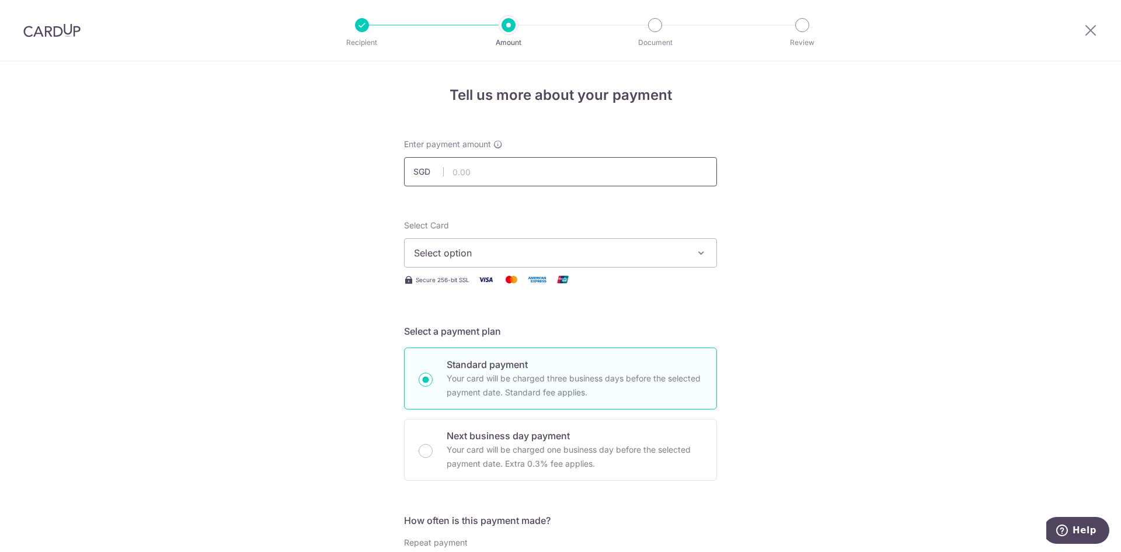
click at [505, 171] on input "text" at bounding box center [560, 171] width 313 height 29
type input "985.00"
click at [493, 262] on button "Select option" at bounding box center [560, 252] width 313 height 29
click at [460, 336] on span "**** 9712" at bounding box center [463, 336] width 43 height 14
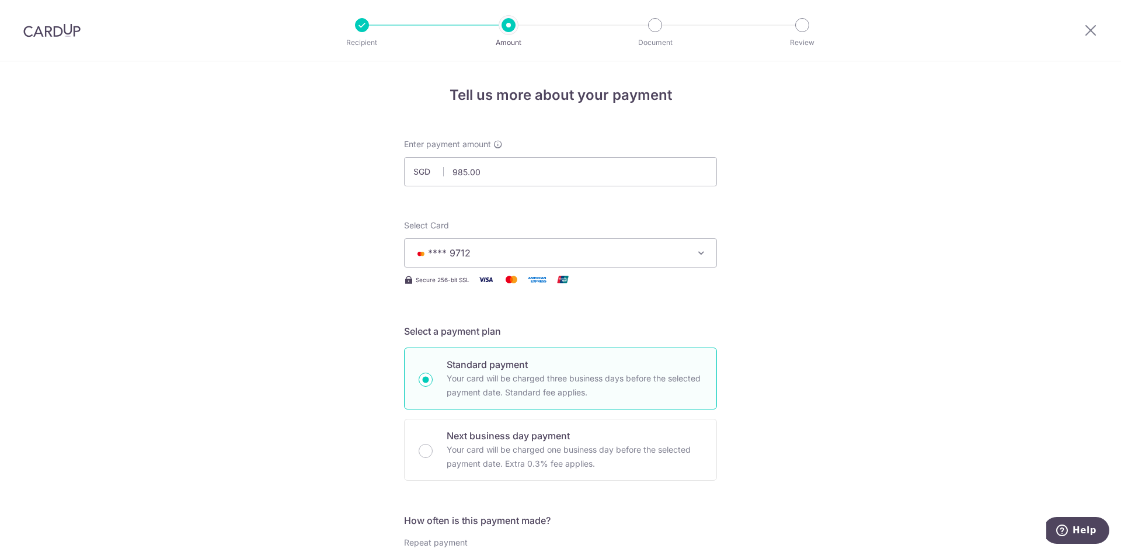
scroll to position [409, 0]
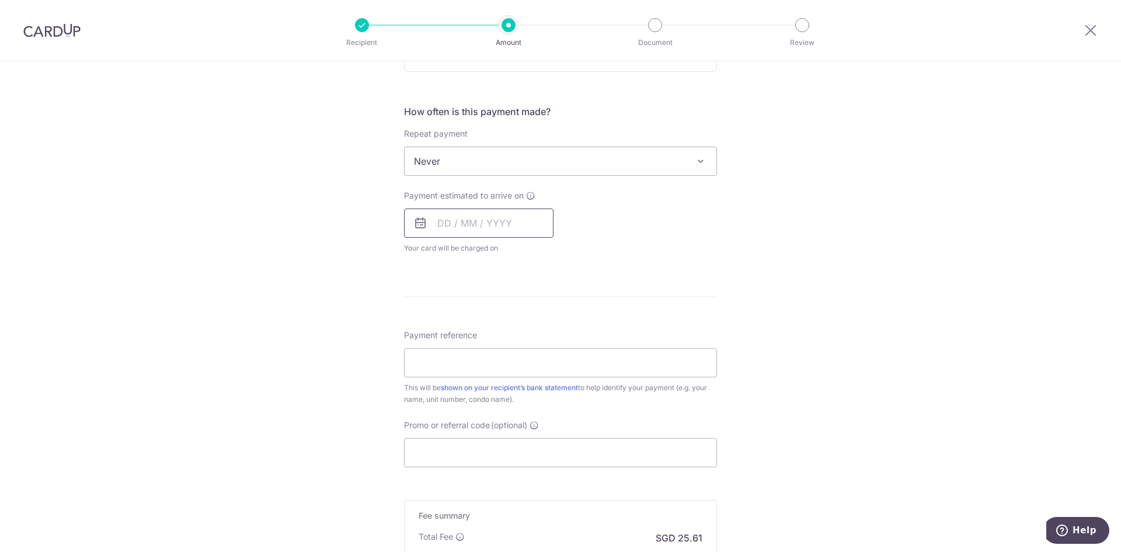
click at [515, 215] on input "text" at bounding box center [478, 222] width 149 height 29
drag, startPoint x: 516, startPoint y: 355, endPoint x: 643, endPoint y: 357, distance: 126.7
click at [516, 355] on link "18" at bounding box center [521, 352] width 19 height 19
type input "18/09/2025"
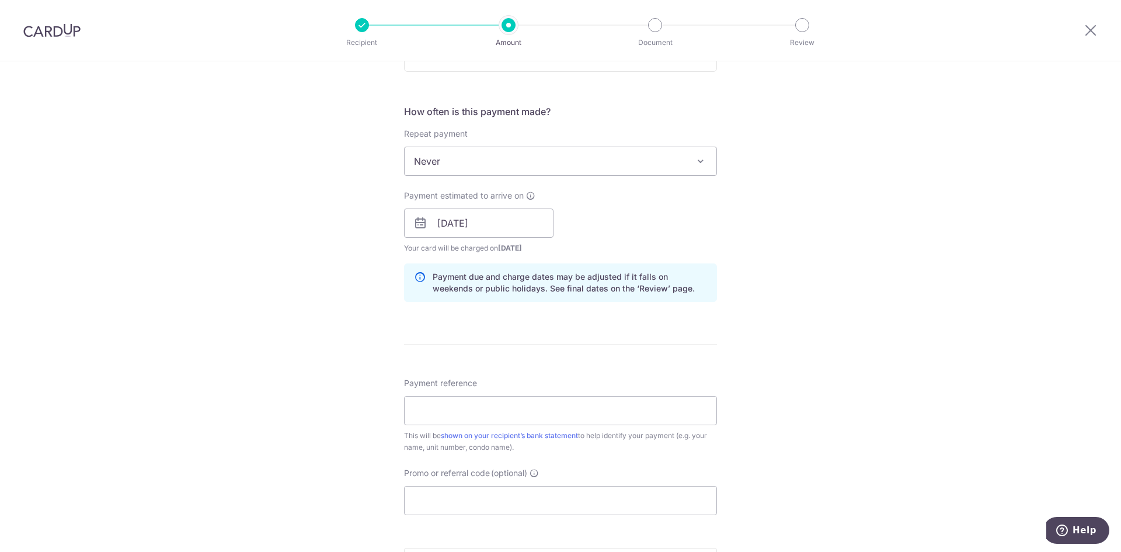
click at [642, 362] on form "Enter payment amount SGD 985.00 985.00 Select Card **** 9712 Add credit card Yo…" at bounding box center [560, 216] width 313 height 972
click at [488, 399] on input "Payment reference" at bounding box center [560, 410] width 313 height 29
type input "RentSep25"
click at [440, 496] on input "Promo or referral code (optional)" at bounding box center [560, 500] width 313 height 29
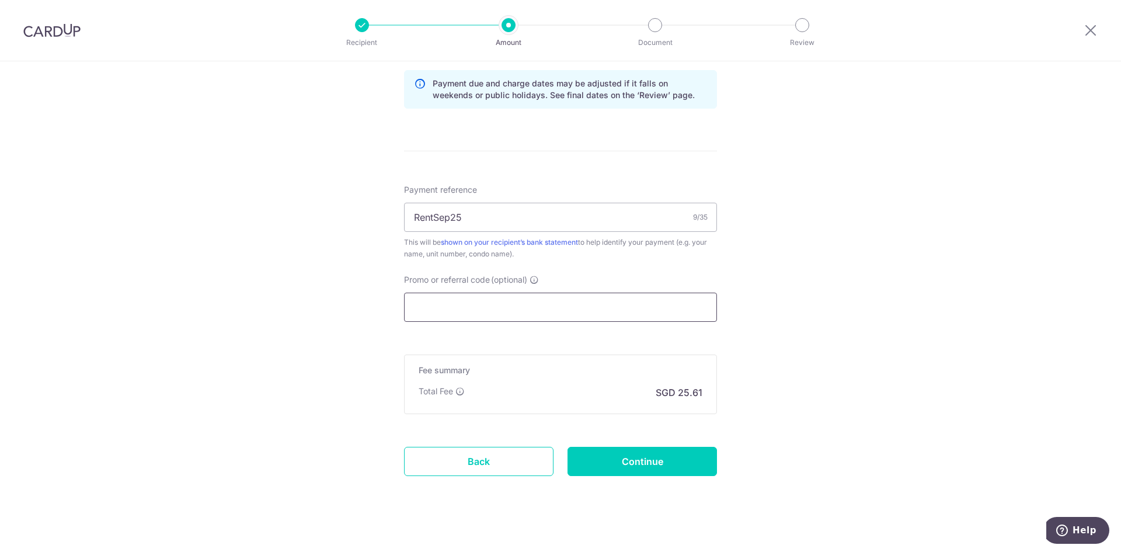
scroll to position [614, 0]
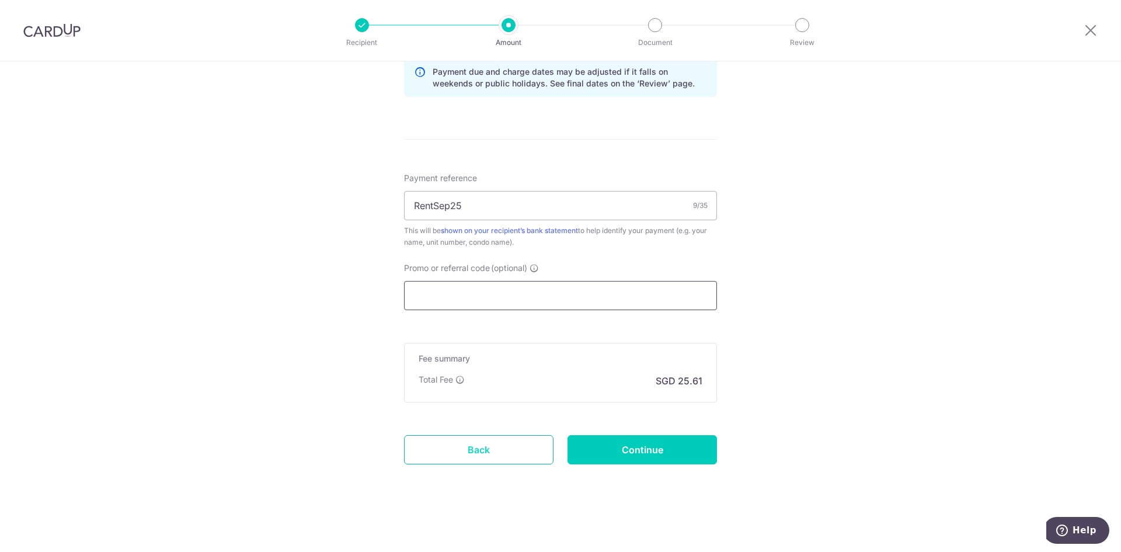
paste input "SAVERENT179"
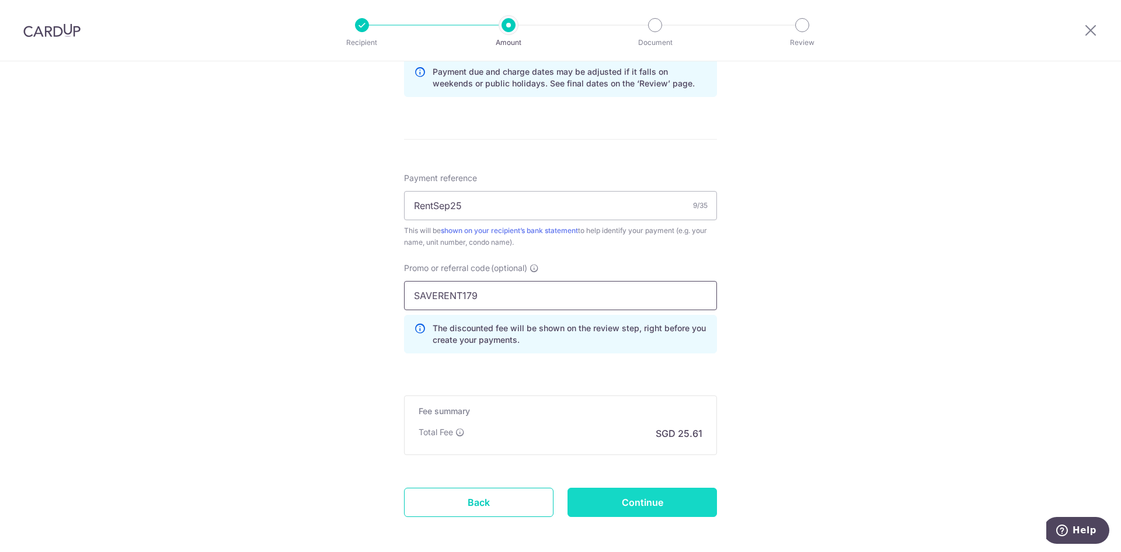
type input "SAVERENT179"
click at [674, 496] on input "Continue" at bounding box center [642, 502] width 149 height 29
type input "Create Schedule"
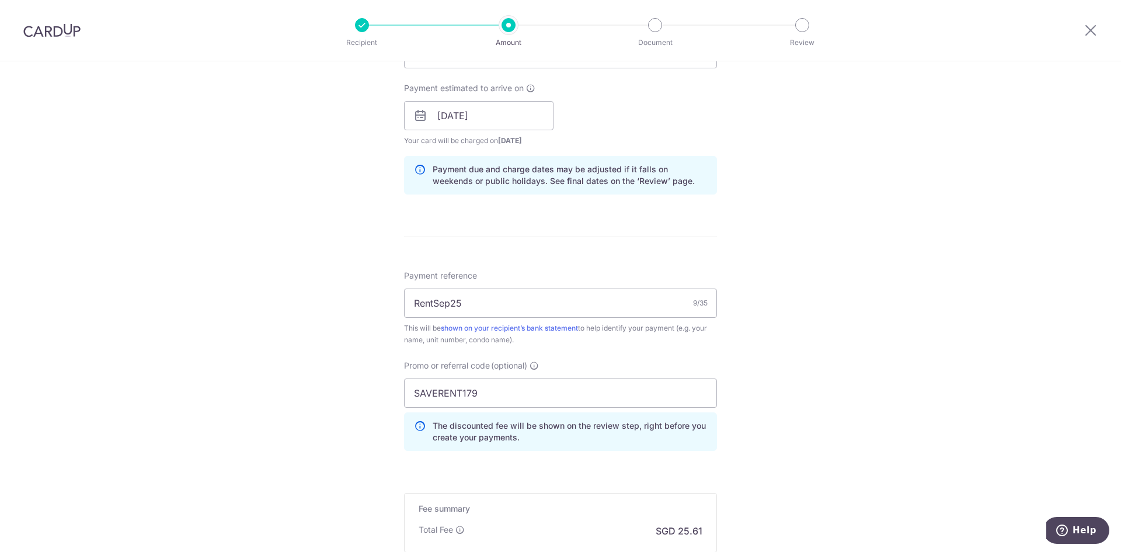
scroll to position [642, 0]
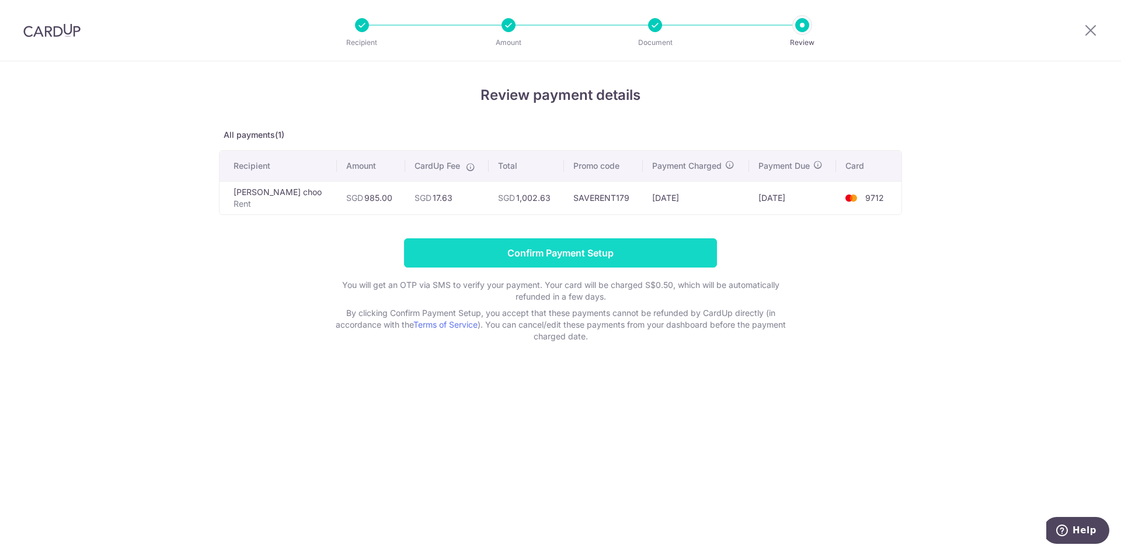
click at [562, 245] on input "Confirm Payment Setup" at bounding box center [560, 252] width 313 height 29
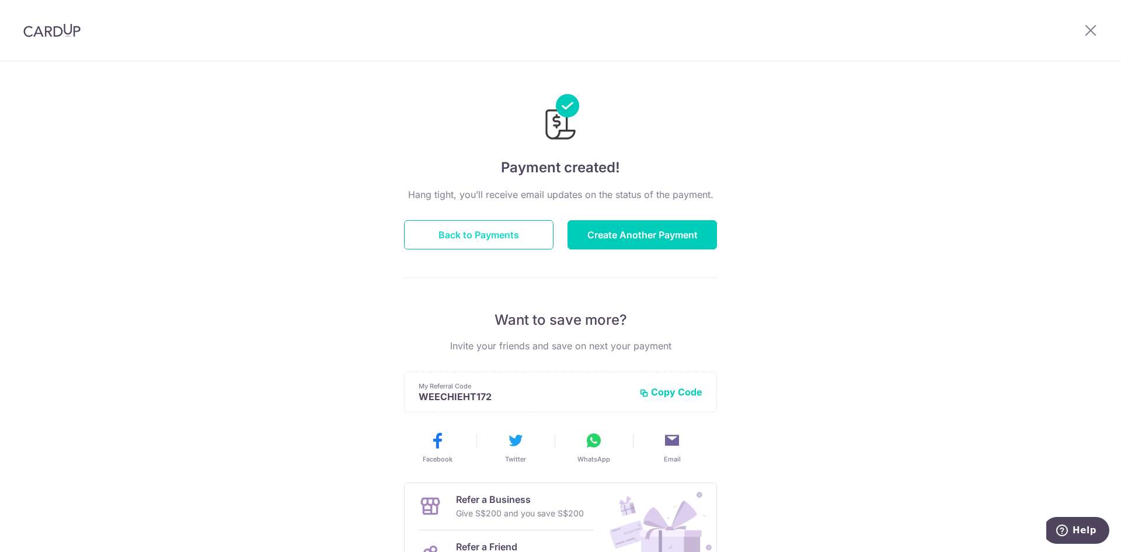
click at [478, 231] on button "Back to Payments" at bounding box center [478, 234] width 149 height 29
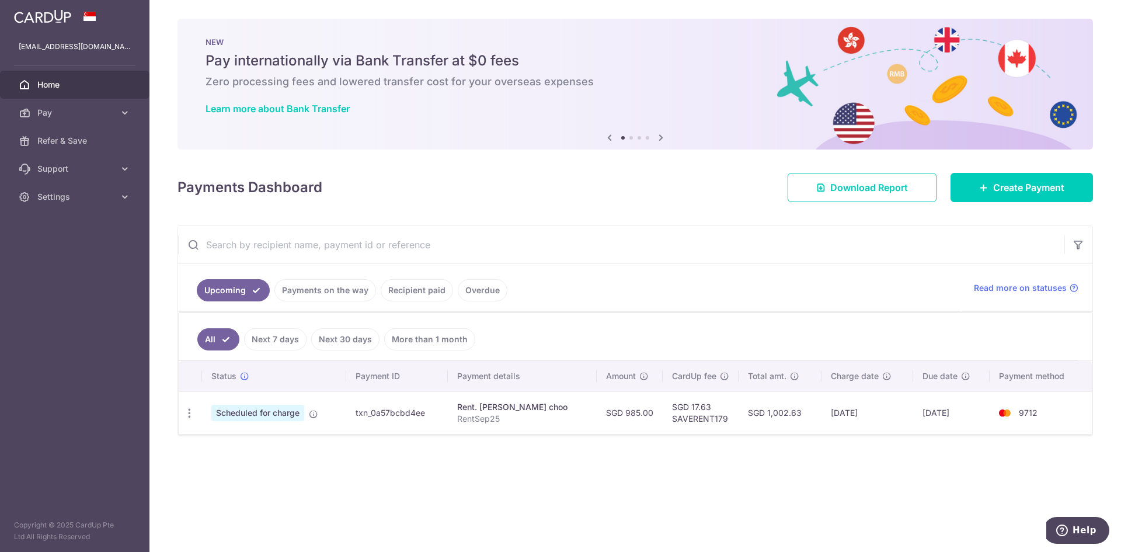
click at [431, 291] on link "Recipient paid" at bounding box center [417, 290] width 72 height 22
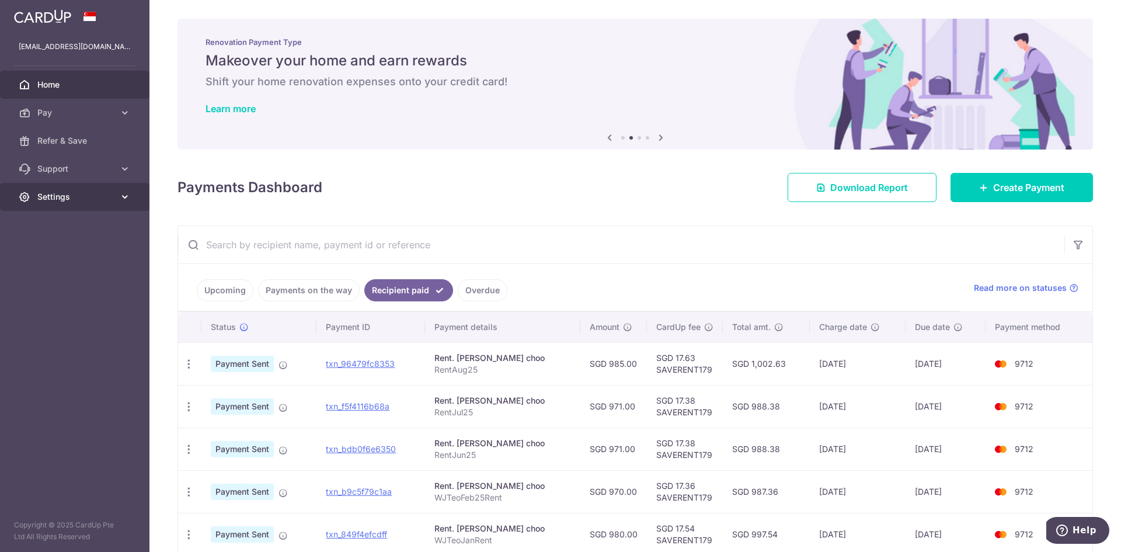
click at [97, 203] on link "Settings" at bounding box center [74, 197] width 149 height 28
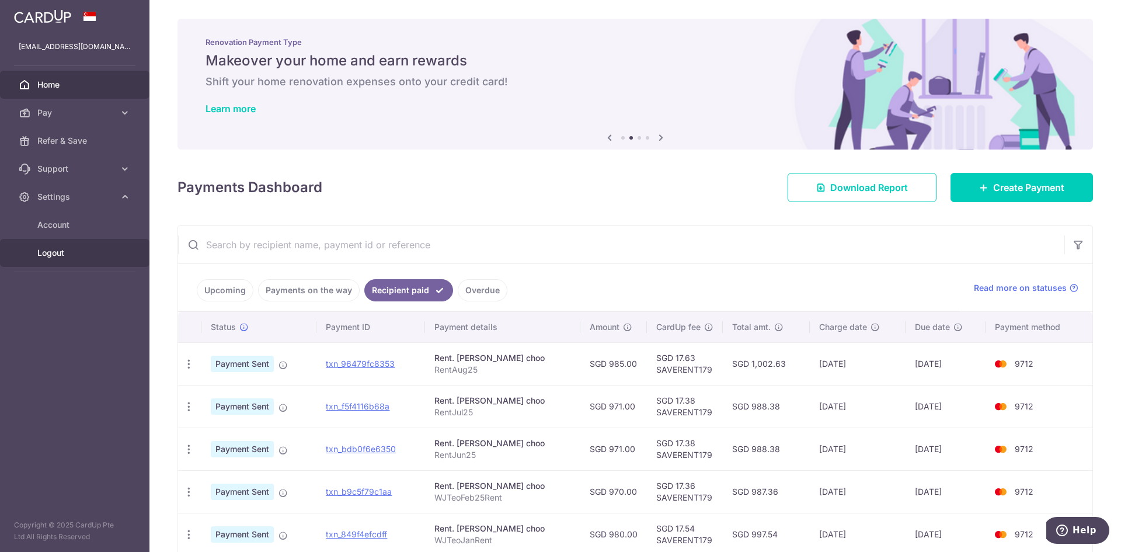
click at [55, 249] on span "Logout" at bounding box center [75, 253] width 77 height 12
